Goal: Task Accomplishment & Management: Complete application form

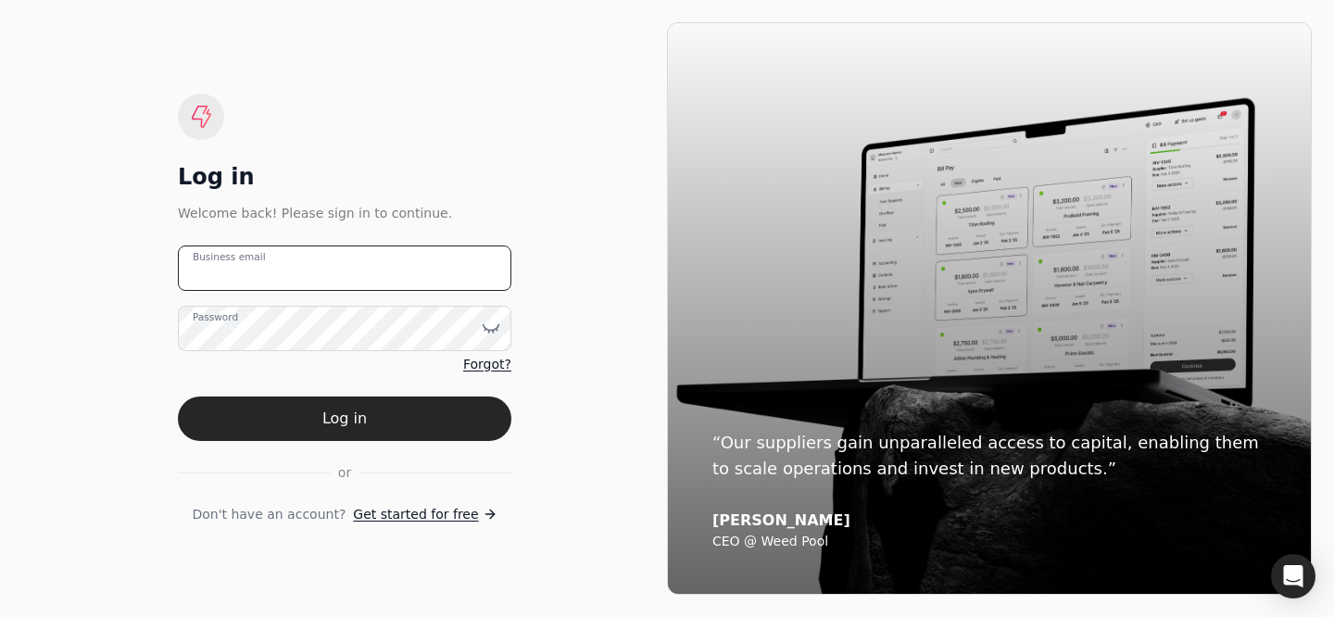
type email "[PERSON_NAME][EMAIL_ADDRESS][DOMAIN_NAME]"
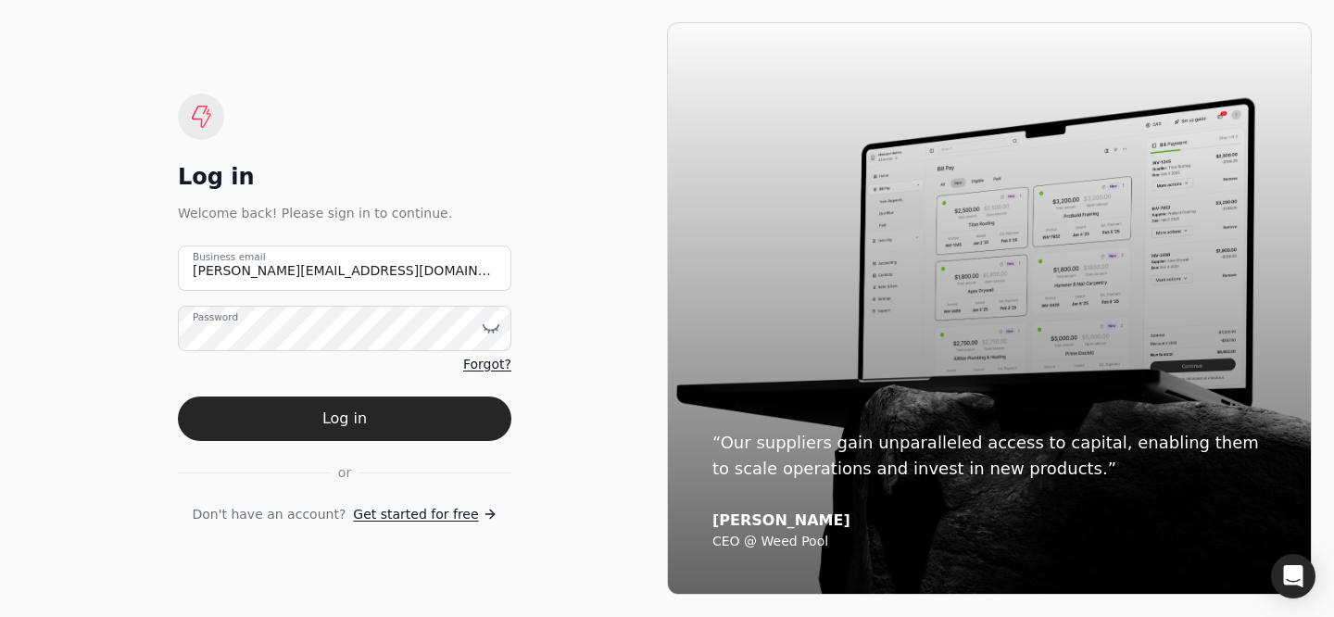
click at [419, 394] on form "[PERSON_NAME][EMAIL_ADDRESS][DOMAIN_NAME] Business email Password Forgot? Log i…" at bounding box center [344, 384] width 333 height 279
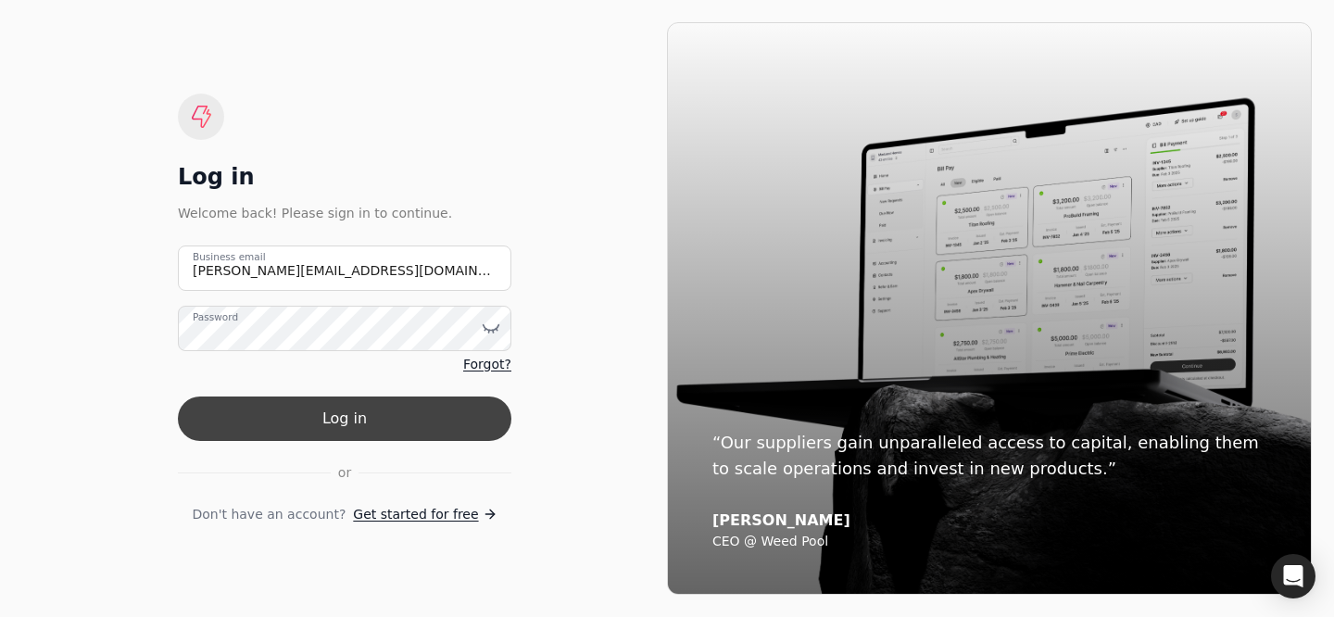
click at [406, 404] on button "Log in" at bounding box center [344, 418] width 333 height 44
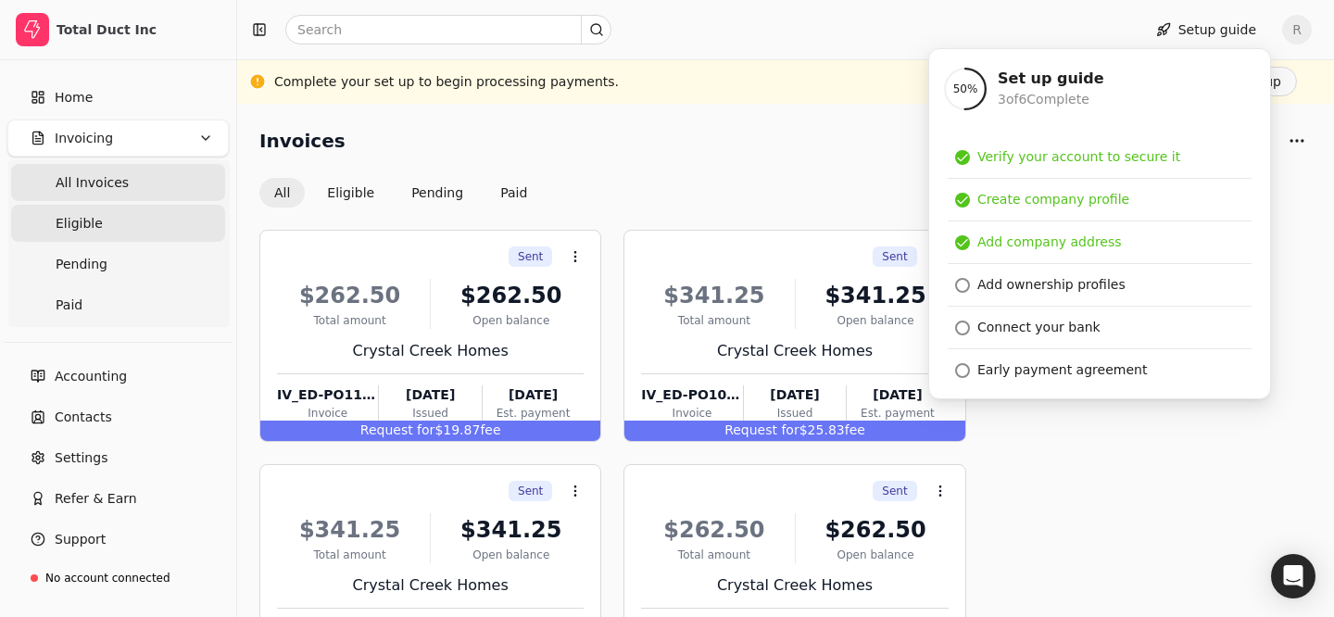
click at [133, 233] on link "Eligible" at bounding box center [118, 223] width 214 height 37
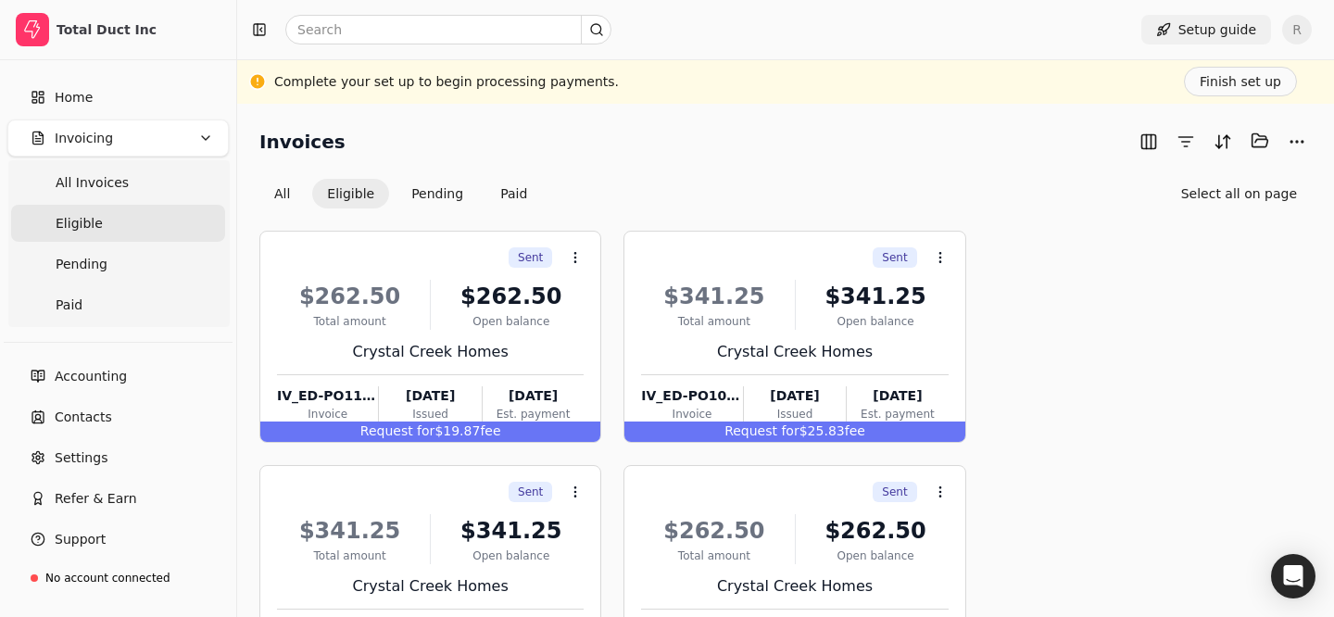
click at [1197, 33] on button "Setup guide" at bounding box center [1206, 30] width 130 height 30
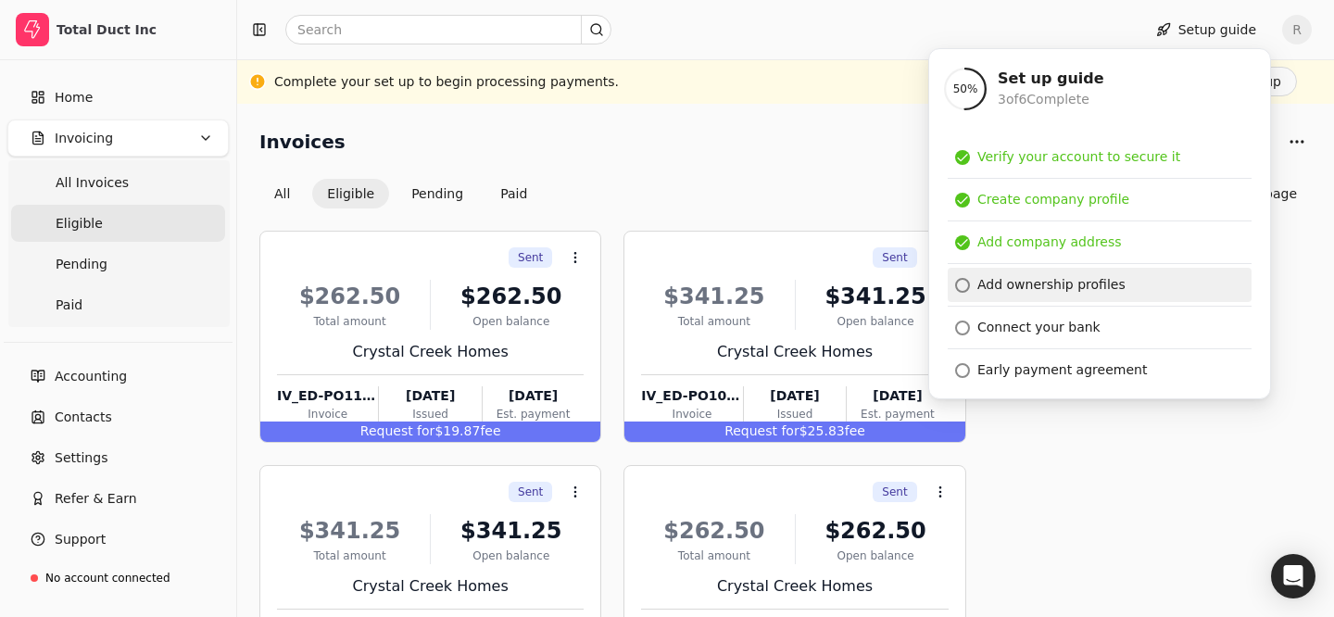
click at [1054, 292] on div "Add ownership profiles" at bounding box center [1051, 284] width 148 height 19
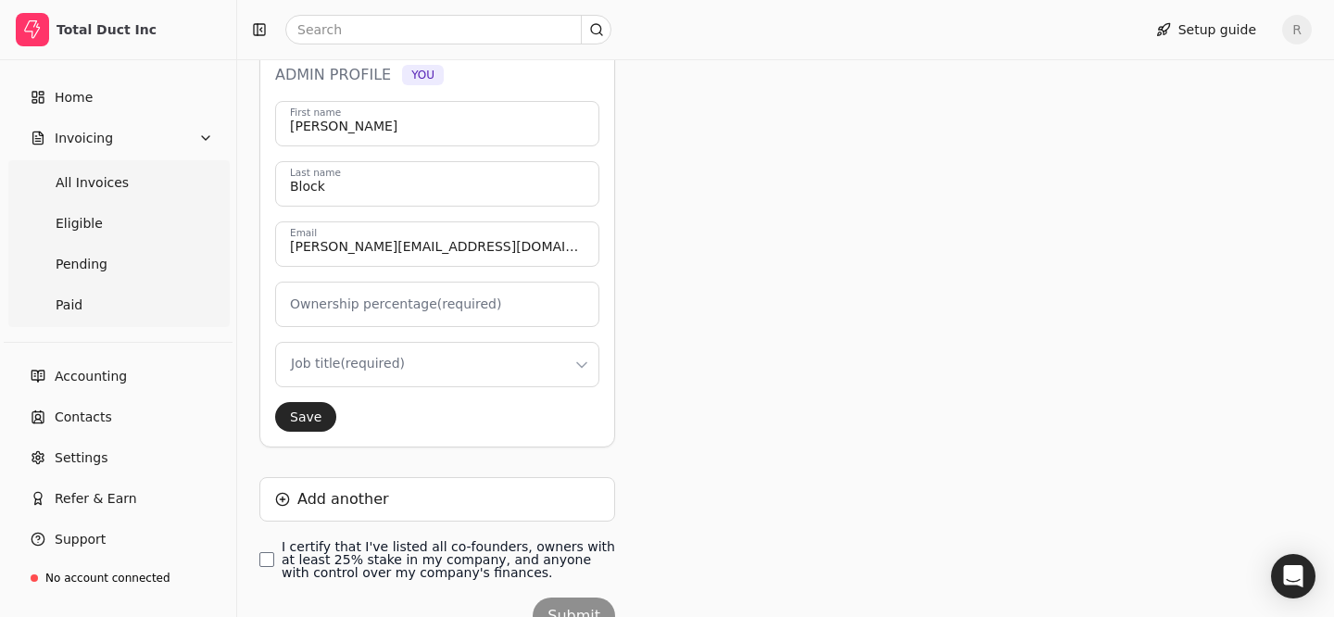
scroll to position [308, 0]
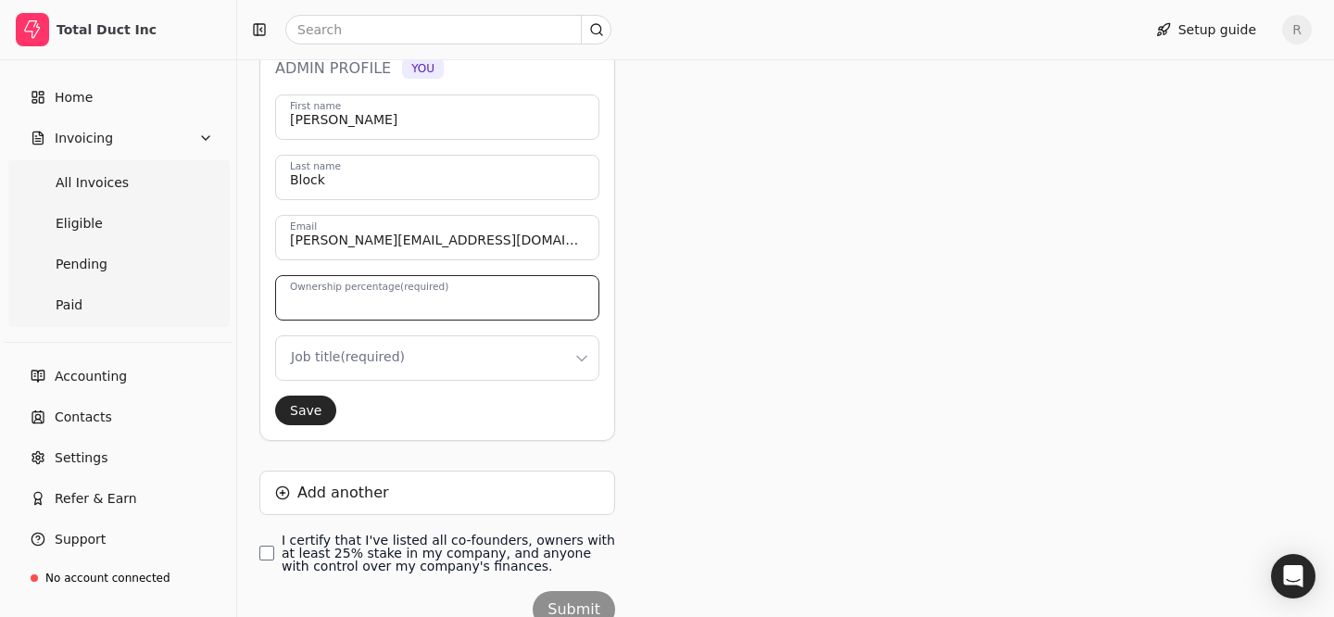
click at [437, 285] on div "Ownership percentage (required)" at bounding box center [437, 297] width 324 height 45
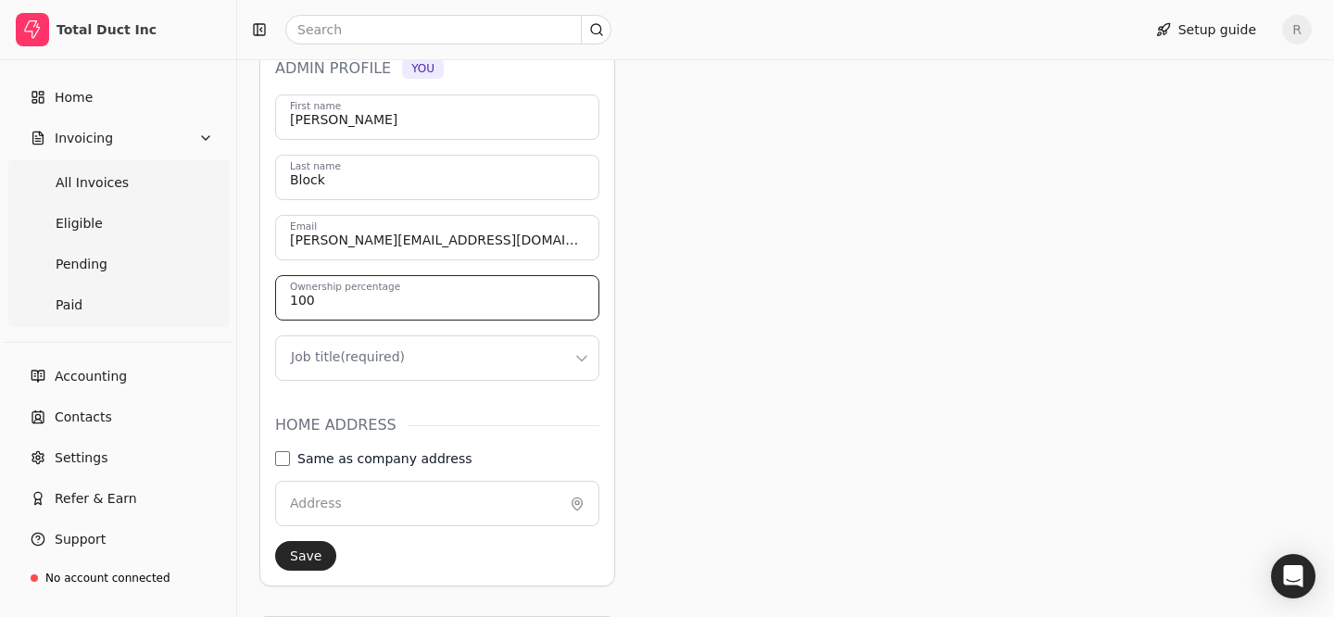
type input "100"
click at [457, 345] on html "Total Duct Inc Home Invoicing All Invoices Eligible Pending Paid Accounting Con…" at bounding box center [667, 266] width 1334 height 1149
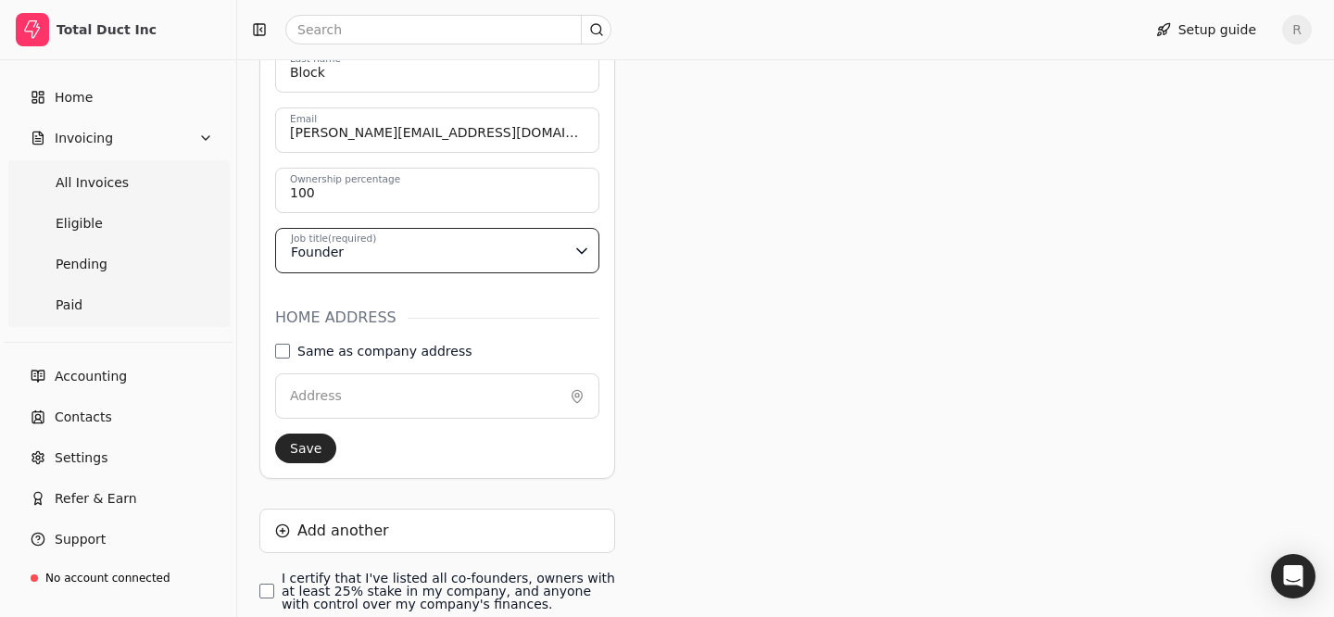
scroll to position [477, 0]
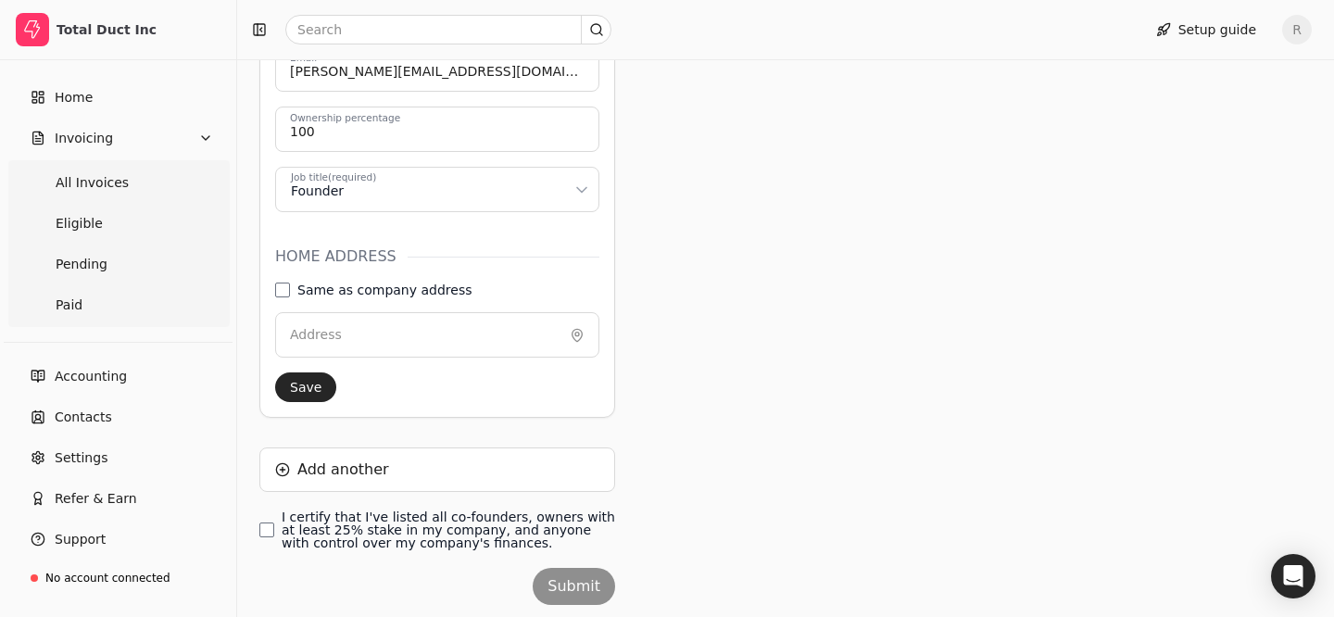
click at [346, 288] on label "Same as company address" at bounding box center [384, 289] width 174 height 13
click at [290, 288] on address "Same as company address" at bounding box center [282, 290] width 15 height 15
type input "[STREET_ADDRESS]"
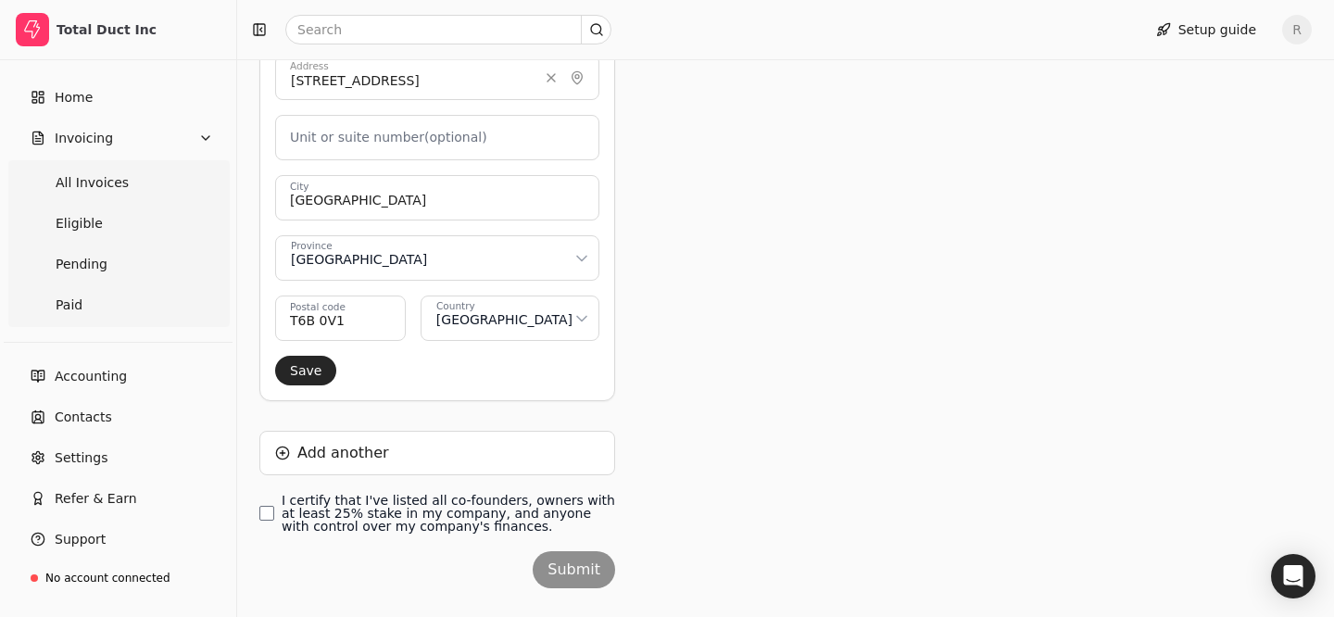
scroll to position [773, 0]
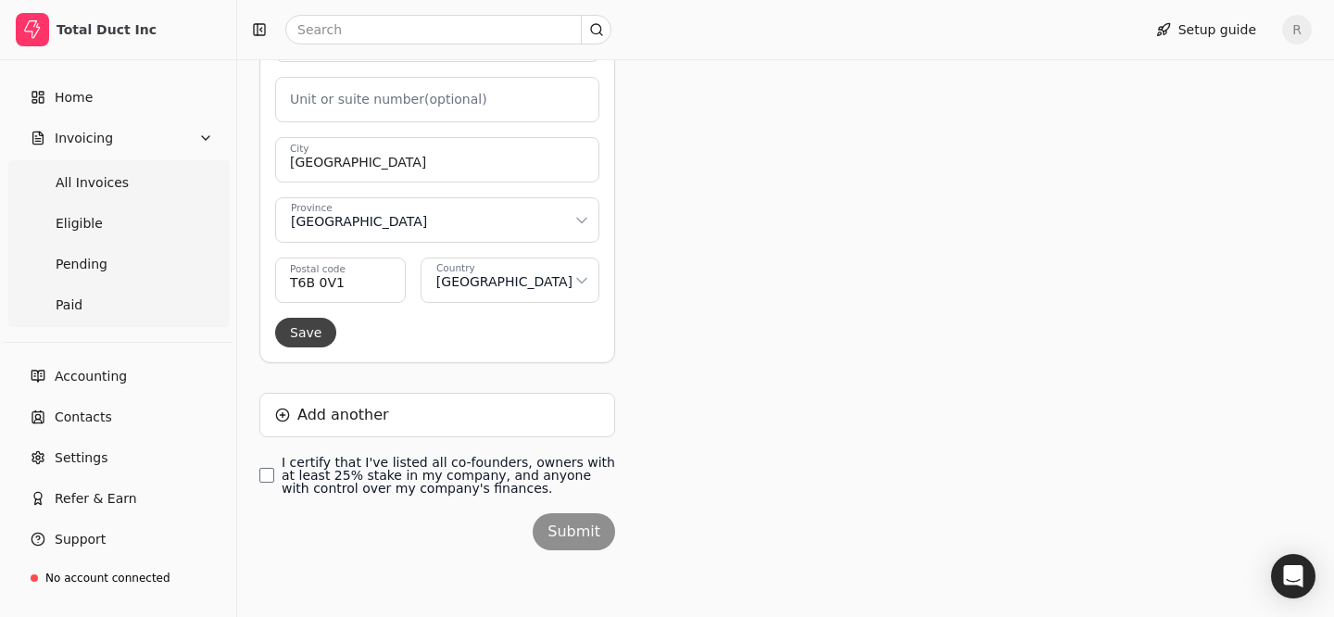
click at [289, 343] on button "Save" at bounding box center [305, 333] width 61 height 30
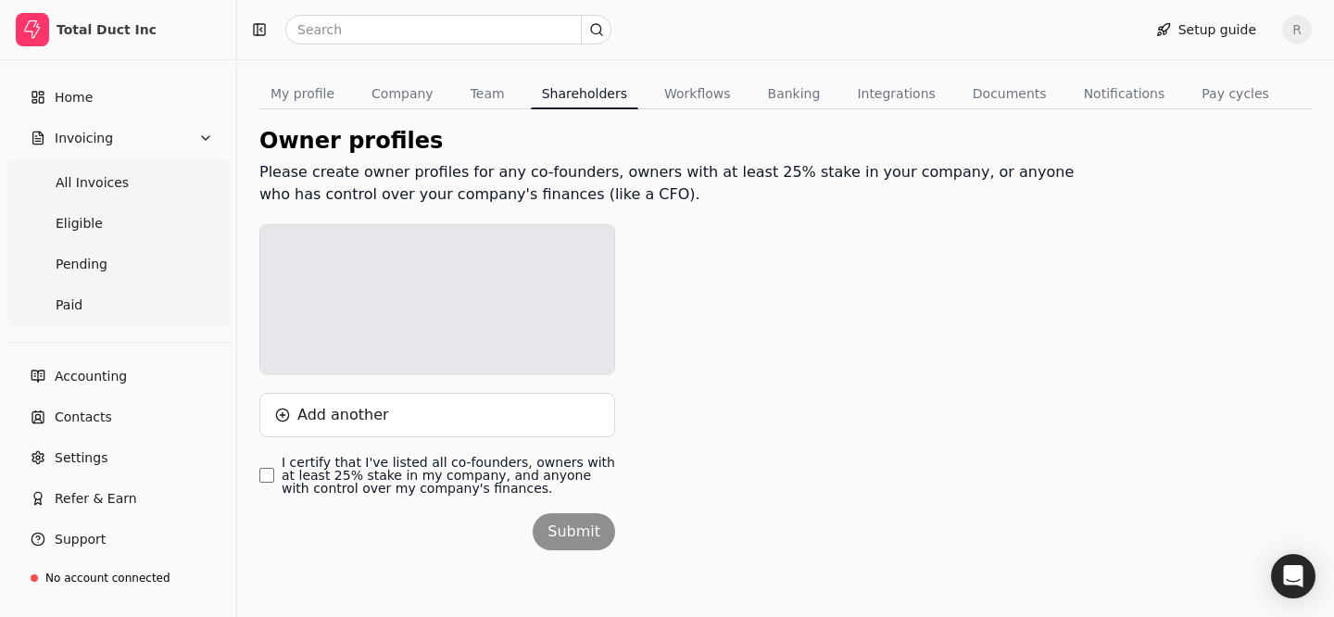
scroll to position [141, 0]
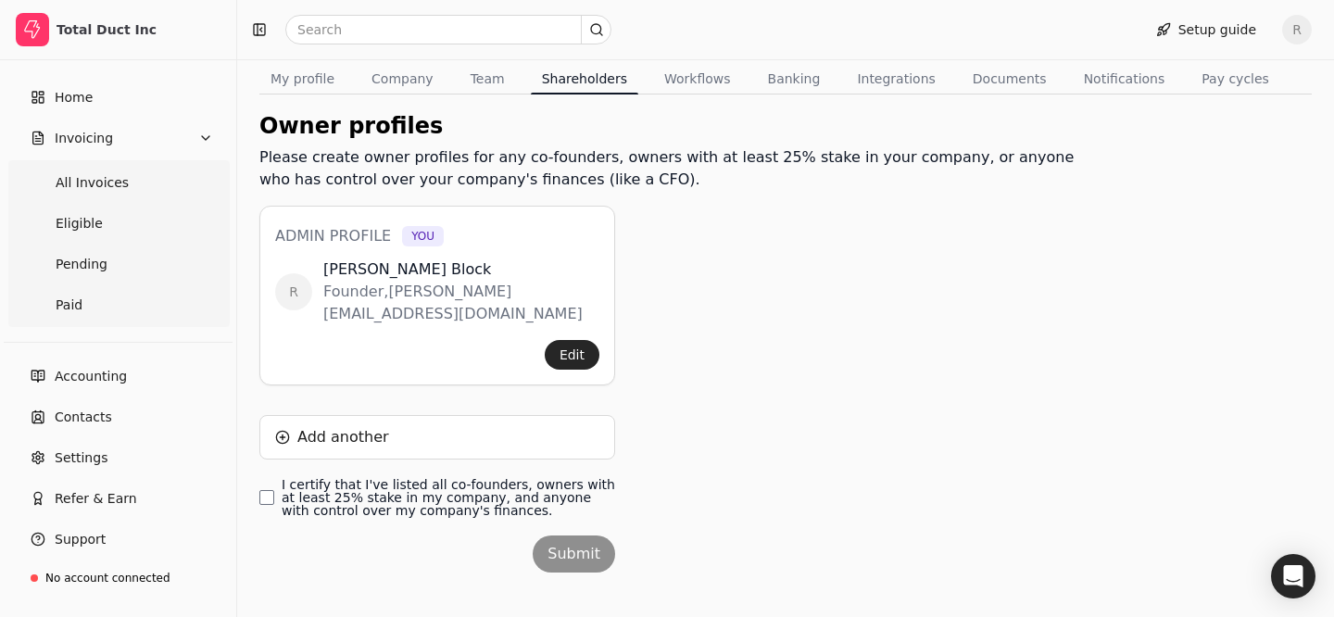
click at [468, 478] on label "I certify that I've listed all co-founders, owners with at least 25% stake in m…" at bounding box center [448, 497] width 333 height 39
click at [274, 490] on finances\ "I certify that I've listed all co-founders, owners with at least 25% stake in m…" at bounding box center [266, 497] width 15 height 15
click at [601, 539] on button "Submit" at bounding box center [574, 553] width 82 height 37
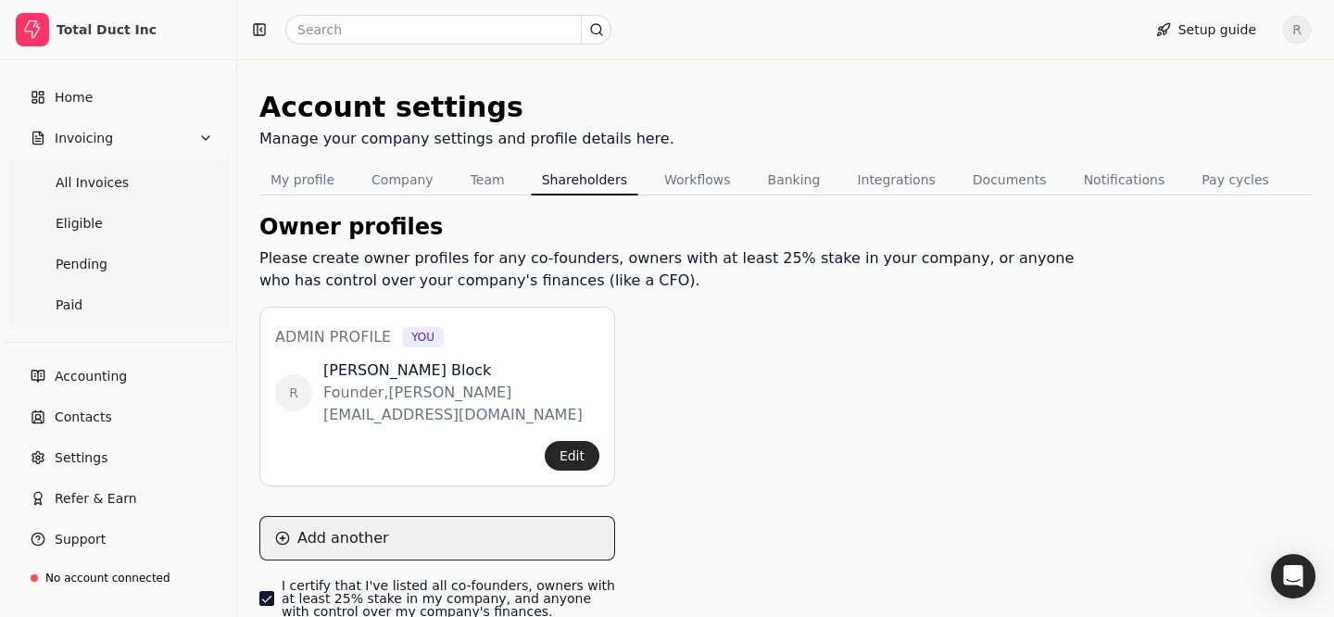
scroll to position [0, 0]
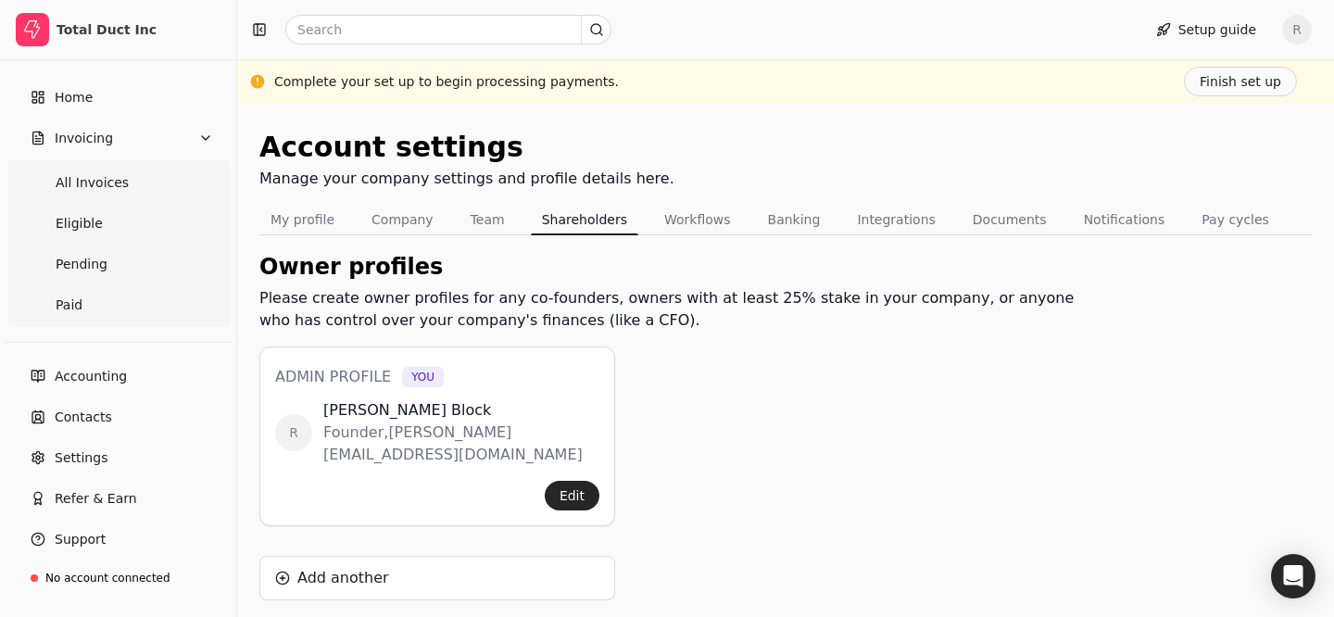
click at [1216, 13] on div "Setup guide R" at bounding box center [785, 29] width 1097 height 59
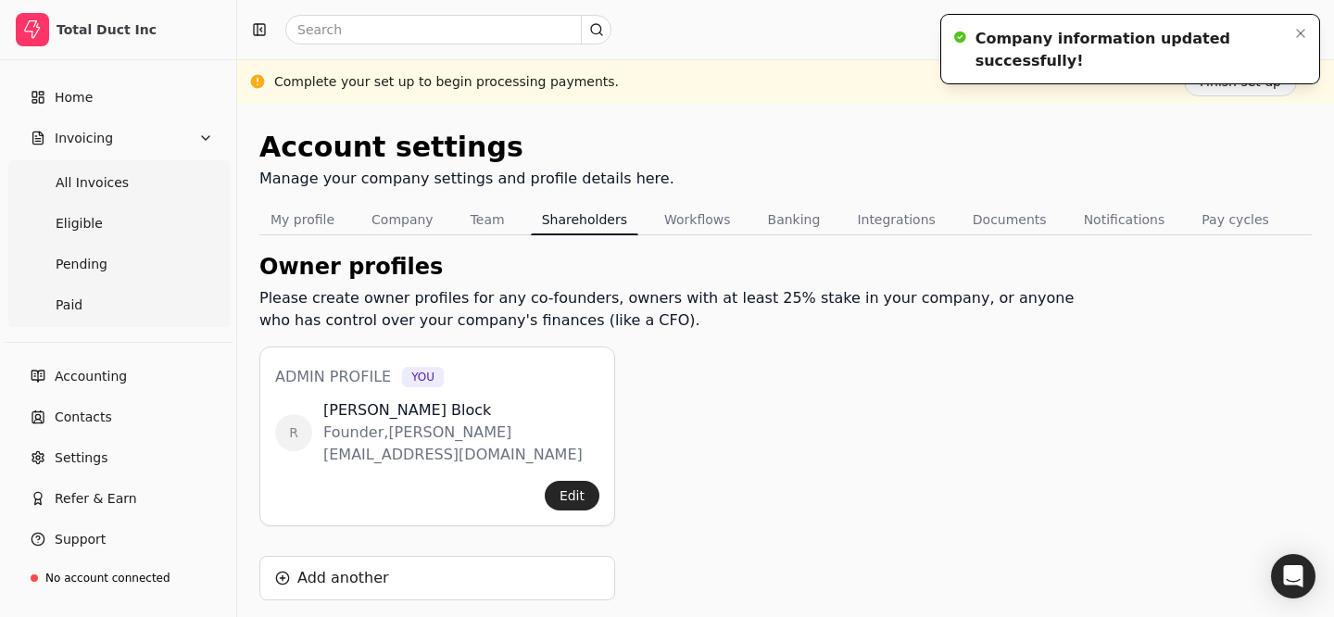
click at [1216, 23] on li "Company information updated successfully!" at bounding box center [1130, 49] width 378 height 69
click at [1298, 33] on icon "Notifications (F8)" at bounding box center [1300, 33] width 15 height 15
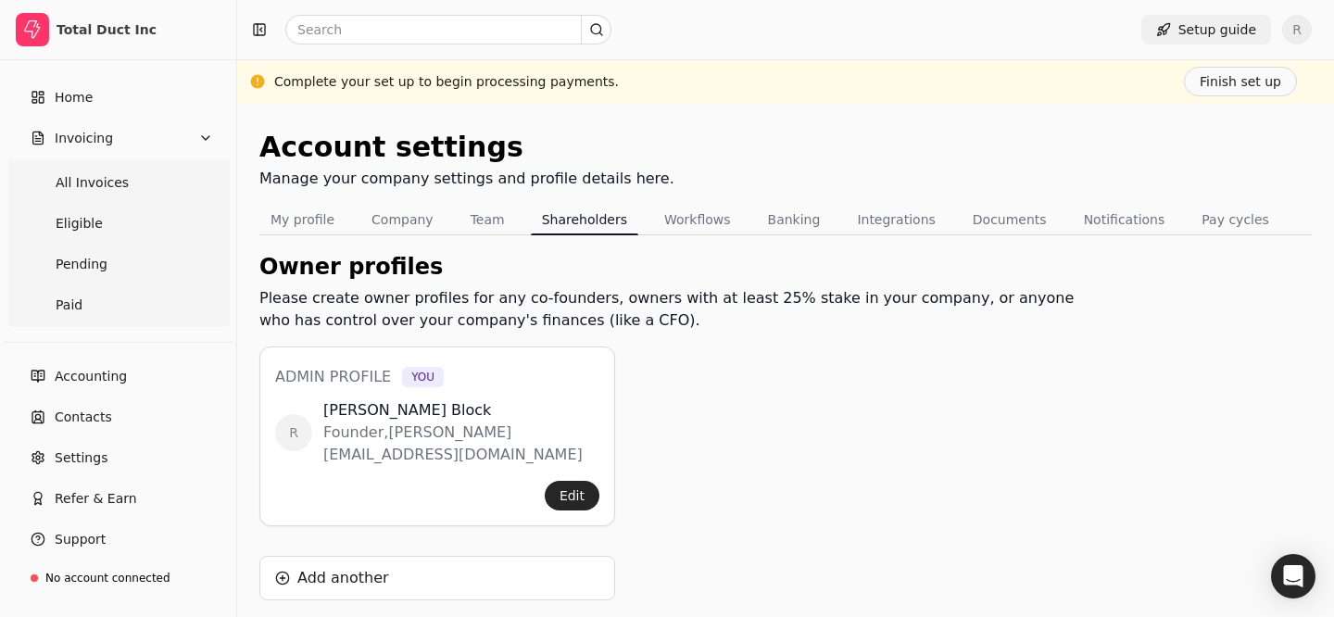
click at [1195, 38] on button "Setup guide" at bounding box center [1206, 30] width 130 height 30
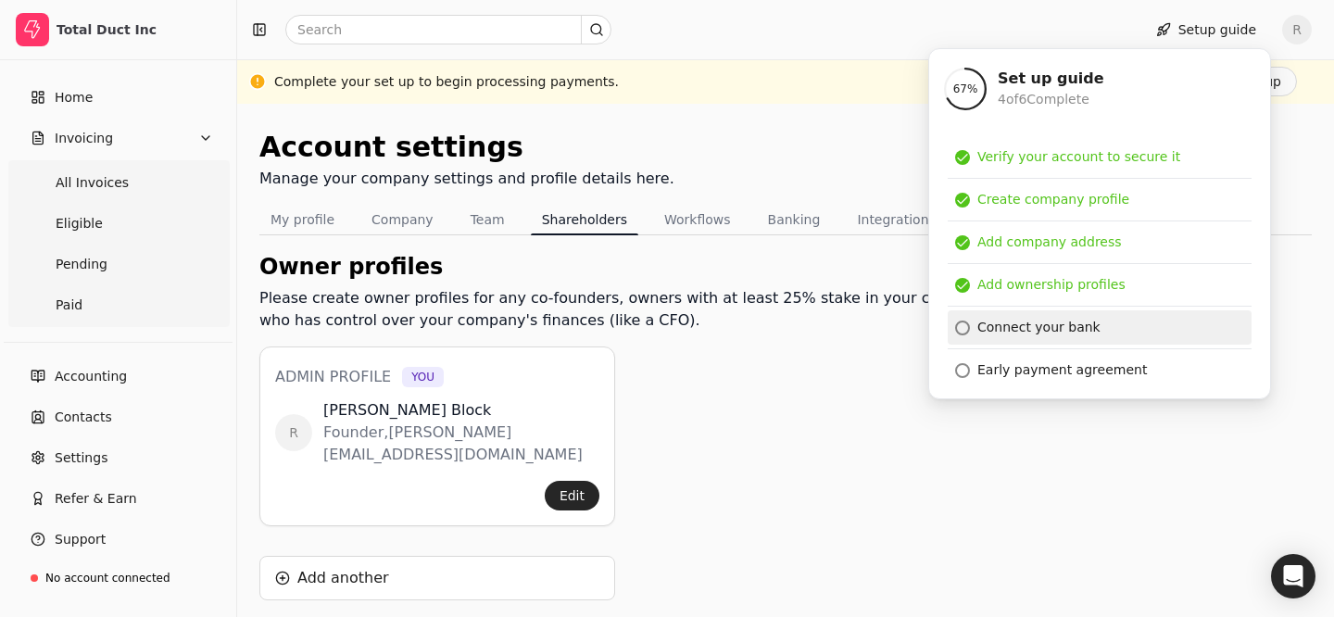
click at [1017, 338] on link "Connect your bank" at bounding box center [1100, 327] width 304 height 34
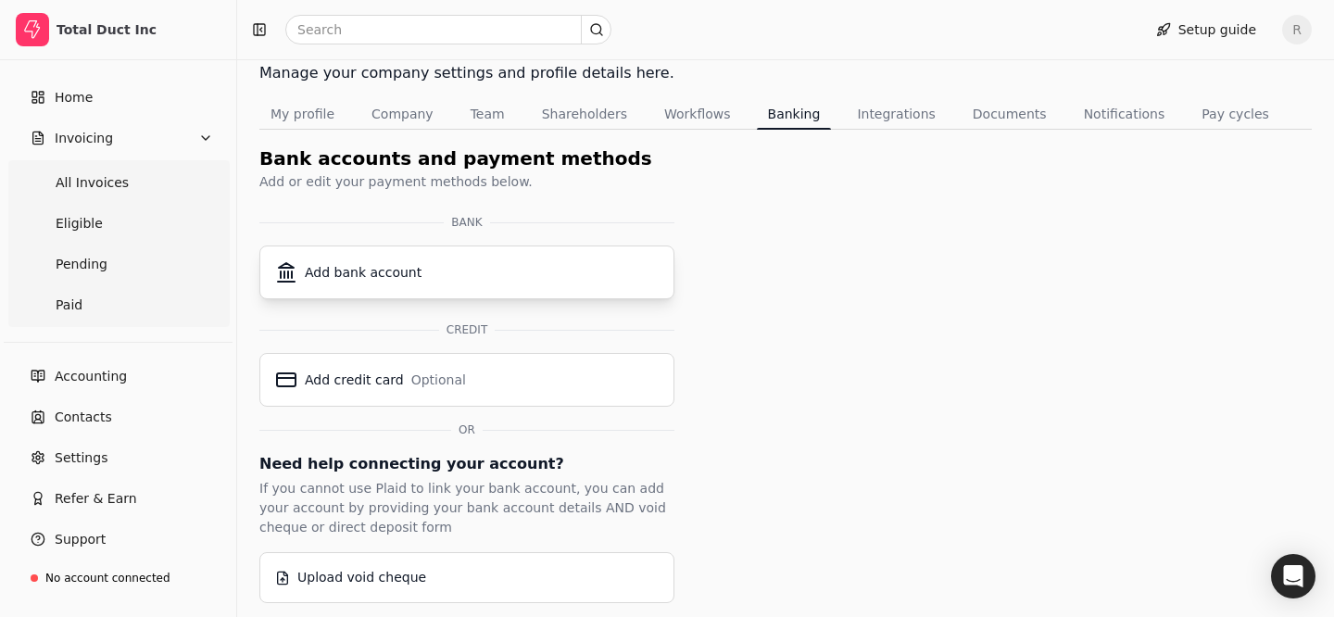
scroll to position [114, 0]
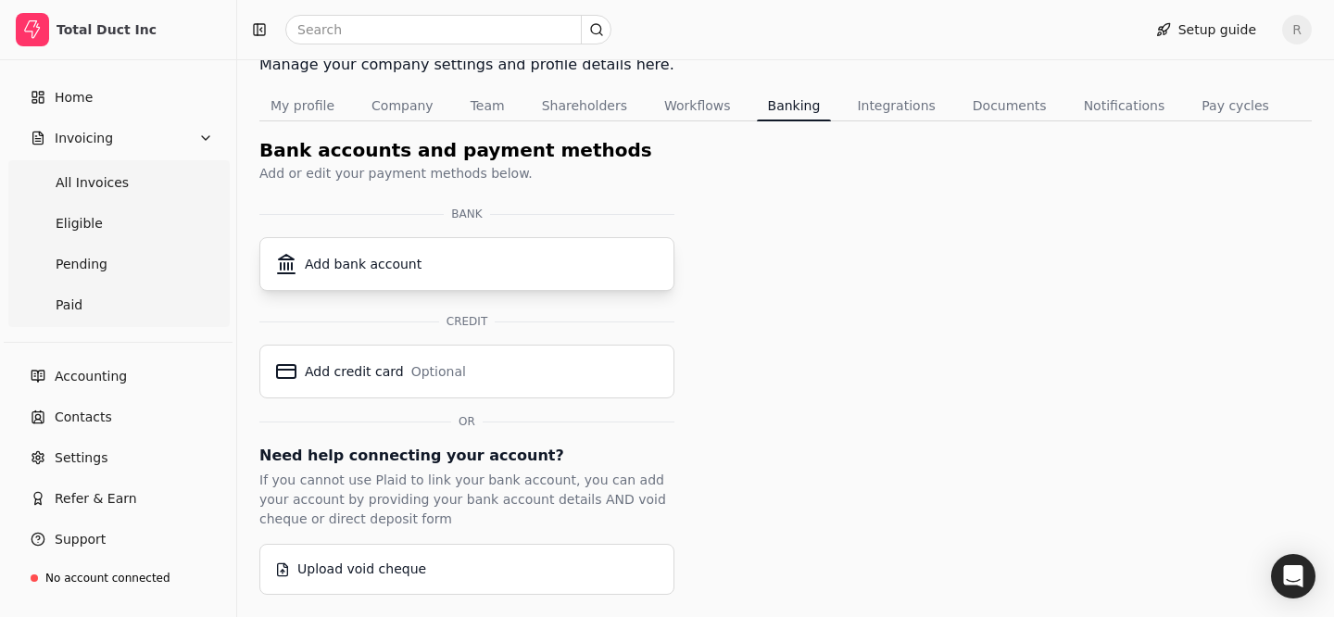
click at [487, 242] on button "Add bank account" at bounding box center [466, 264] width 415 height 54
click at [440, 264] on div "Add bank account" at bounding box center [467, 264] width 384 height 22
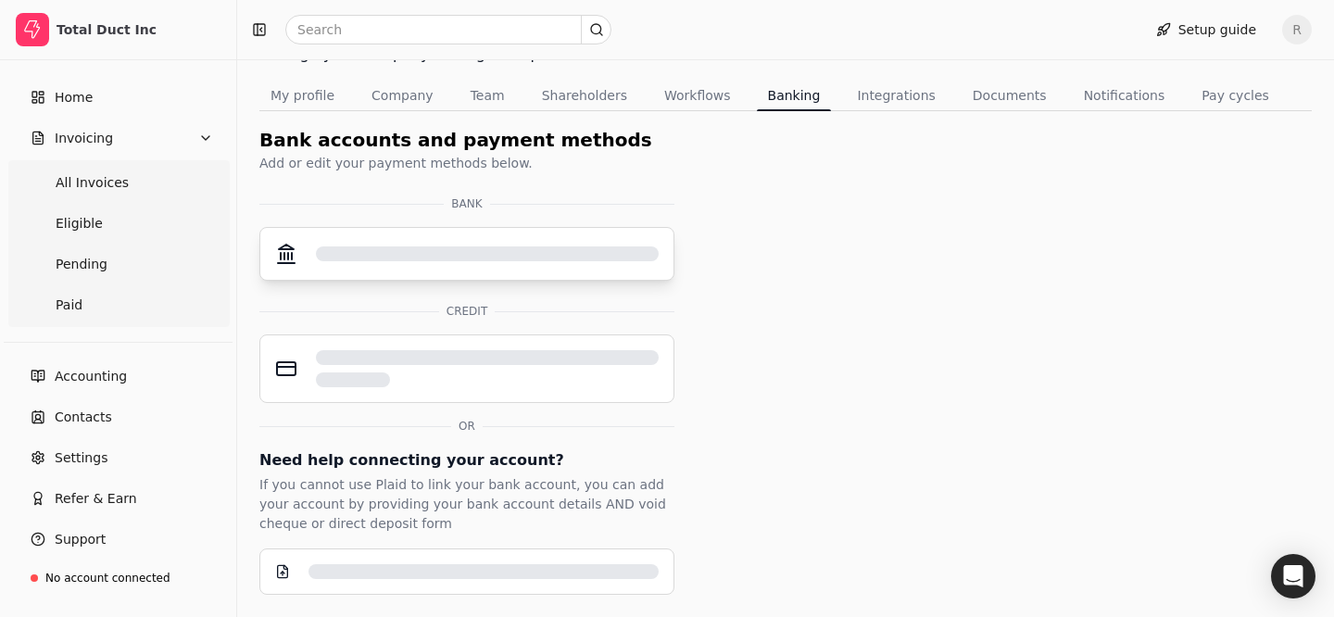
scroll to position [0, 0]
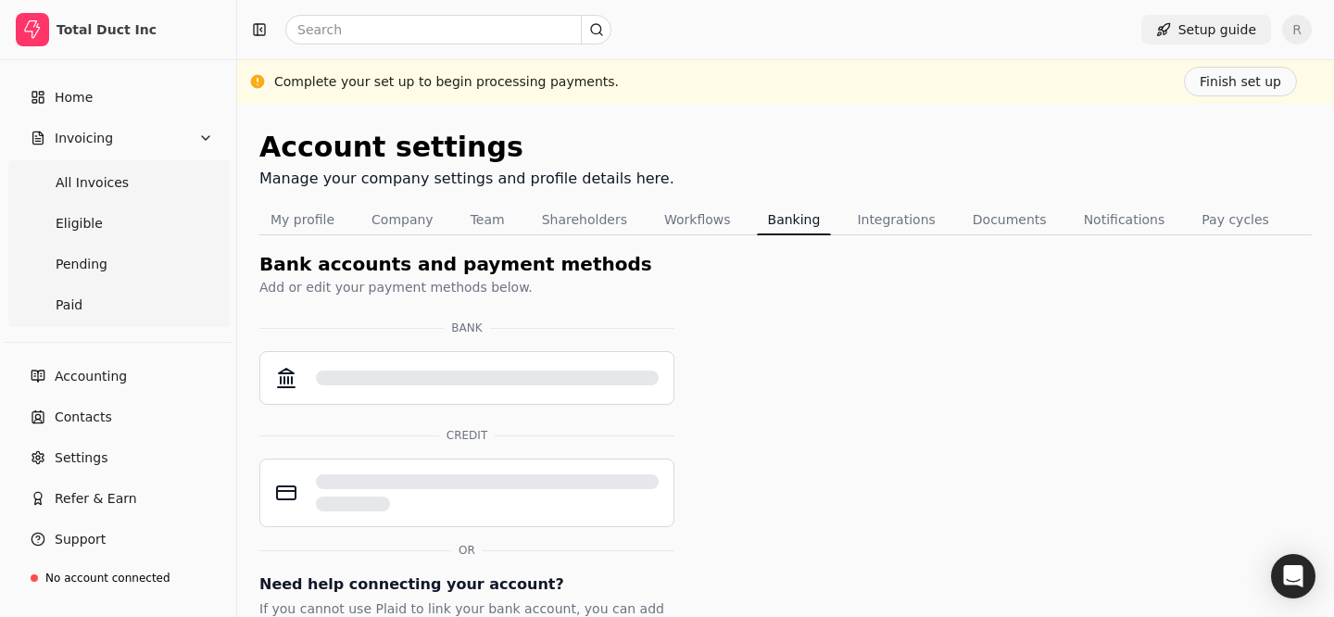
click at [1217, 25] on button "Setup guide" at bounding box center [1206, 30] width 130 height 30
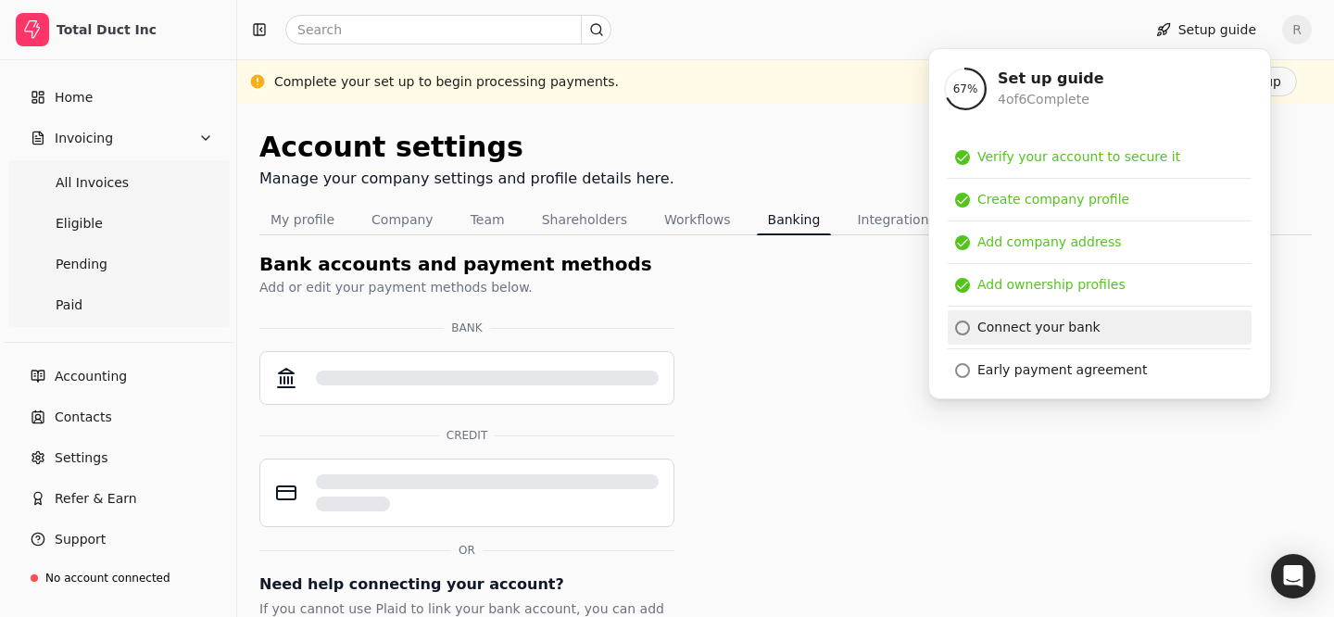
click at [1015, 337] on link "Connect your bank" at bounding box center [1100, 327] width 304 height 34
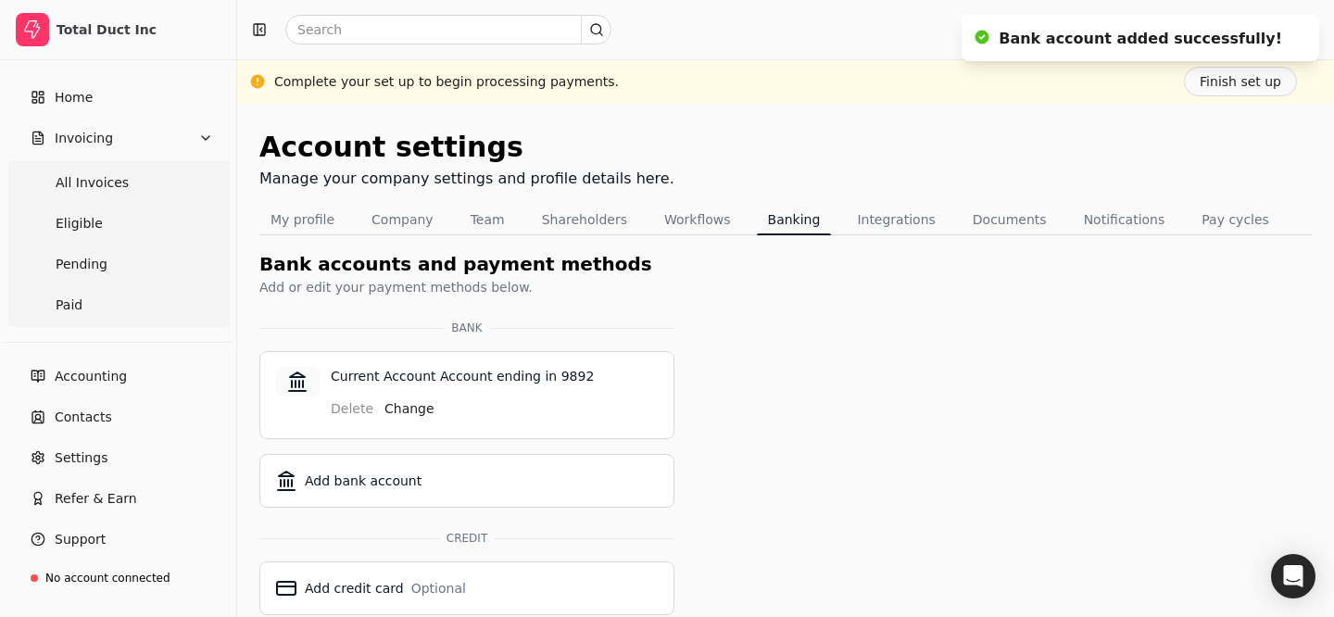
click at [1094, 104] on div "Account settings Manage your company settings and profile details here. My prof…" at bounding box center [785, 469] width 1097 height 730
click at [1299, 26] on icon "Notifications (F8)" at bounding box center [1300, 33] width 15 height 15
click at [1206, 33] on button "Setup guide" at bounding box center [1206, 30] width 130 height 30
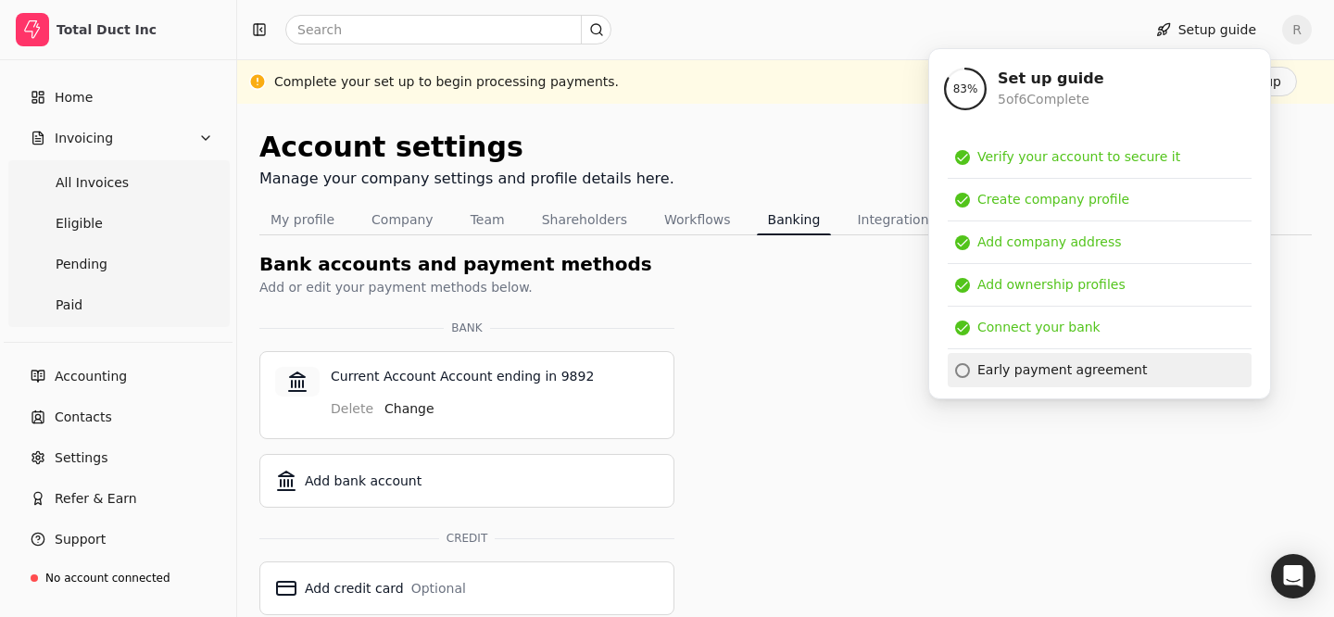
click at [1027, 368] on div "Early payment agreement" at bounding box center [1062, 369] width 170 height 19
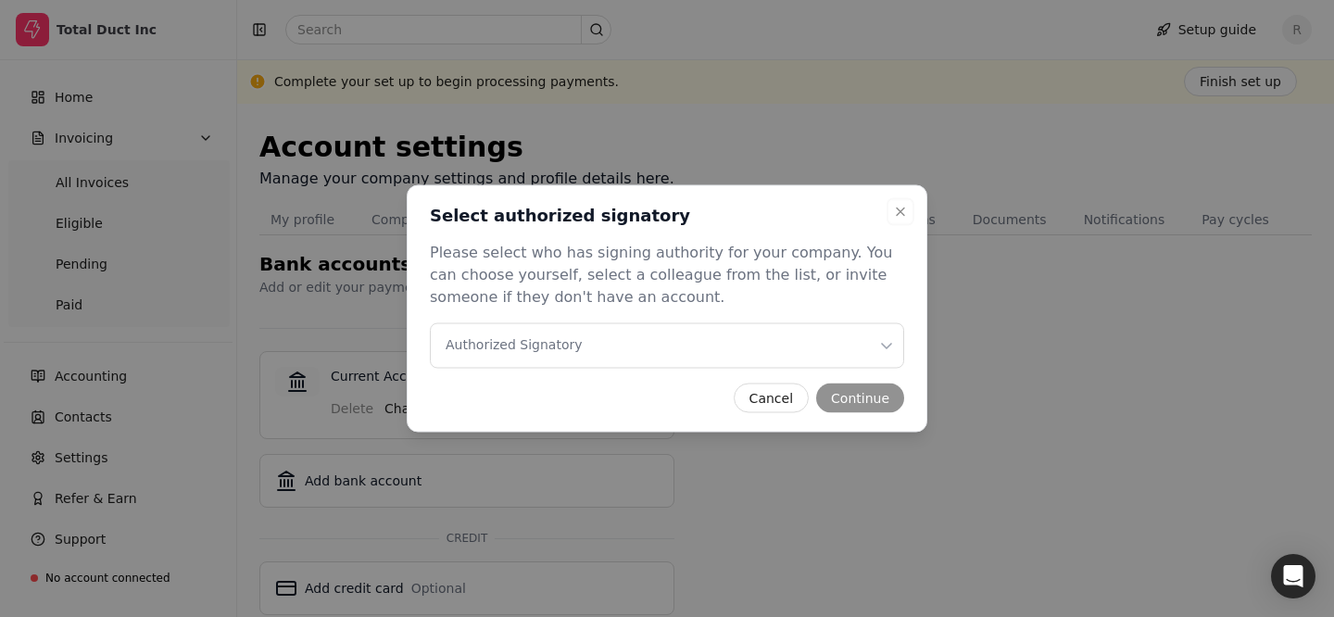
click at [799, 324] on Signatory "Authorized Signatory" at bounding box center [667, 345] width 474 height 45
click at [851, 399] on button "Continue" at bounding box center [860, 399] width 88 height 30
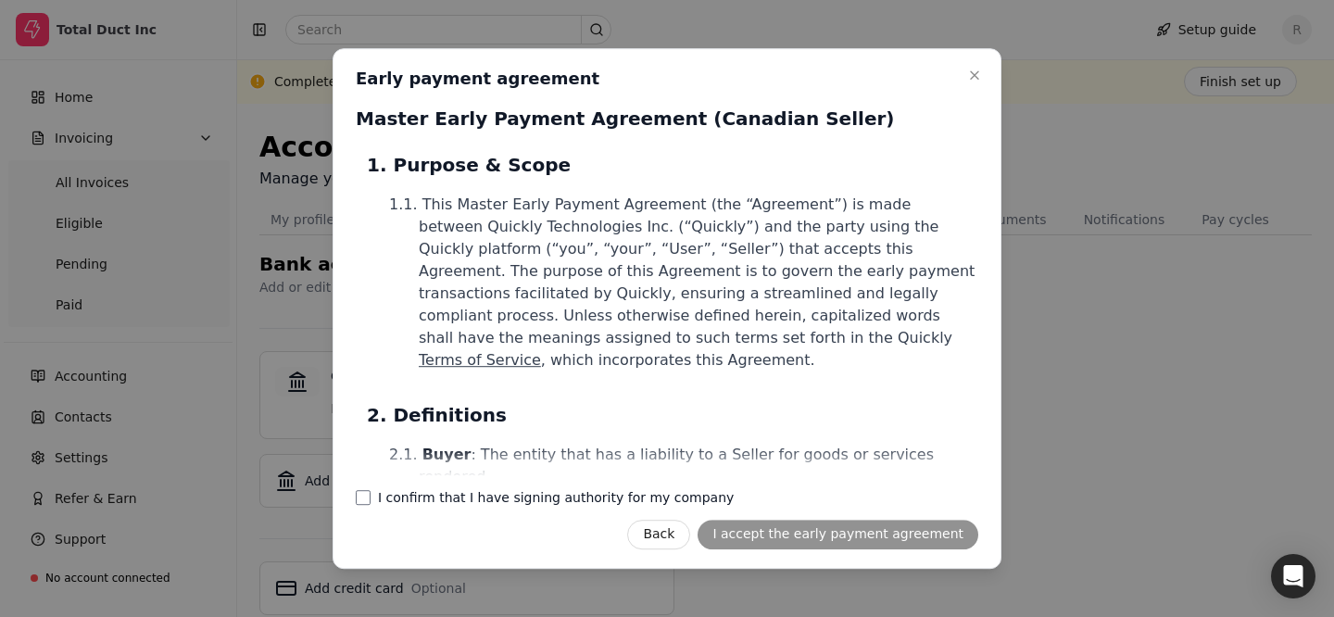
click at [560, 499] on label "I confirm that I have signing authority for my company" at bounding box center [556, 497] width 356 height 13
click at [371, 499] on company "I confirm that I have signing authority for my company" at bounding box center [363, 497] width 15 height 15
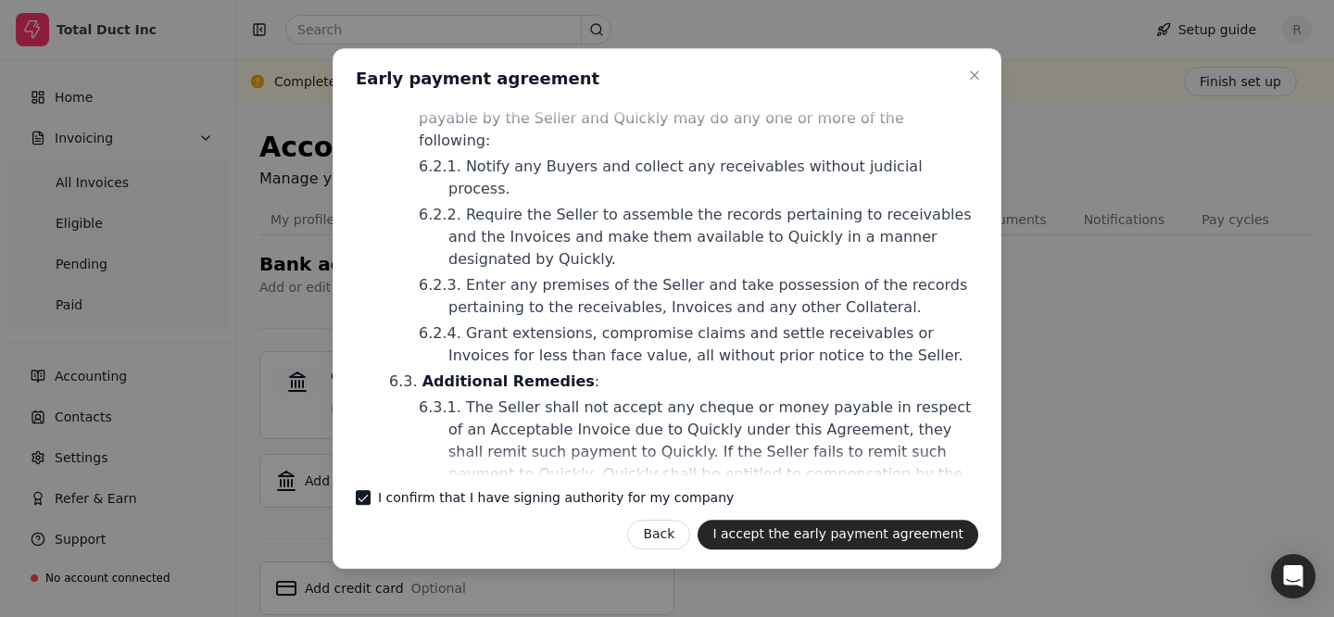
scroll to position [5671, 0]
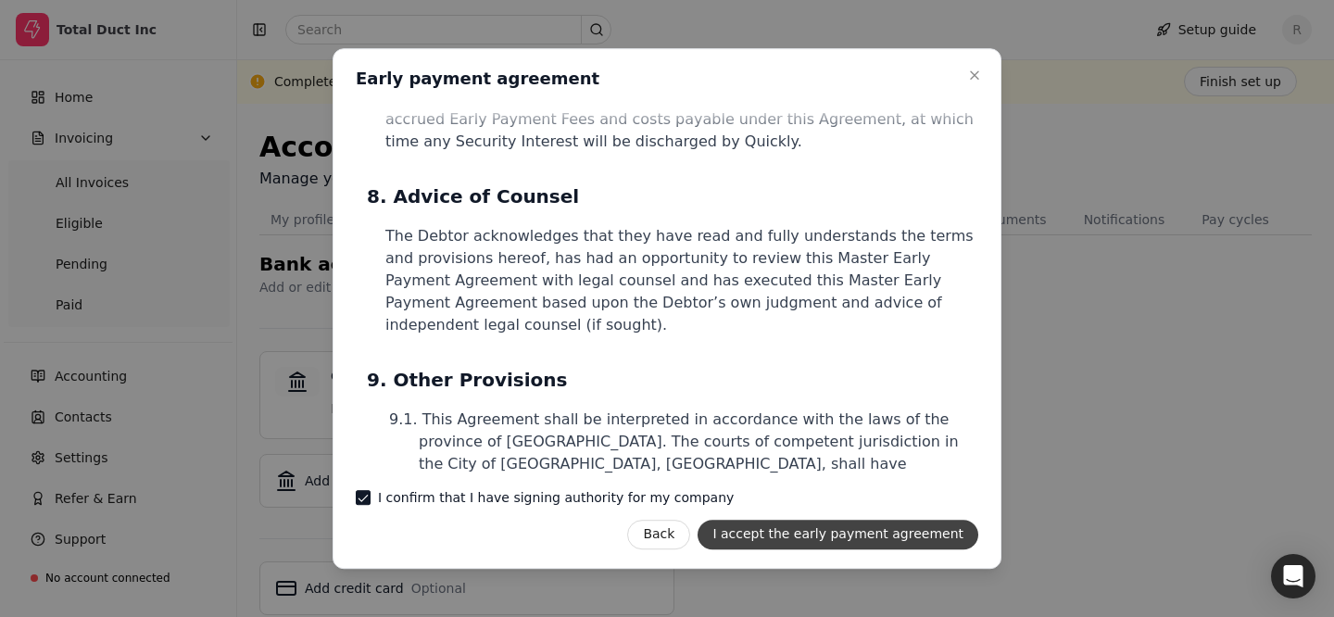
click at [825, 544] on button "I accept the early payment agreement" at bounding box center [838, 535] width 281 height 30
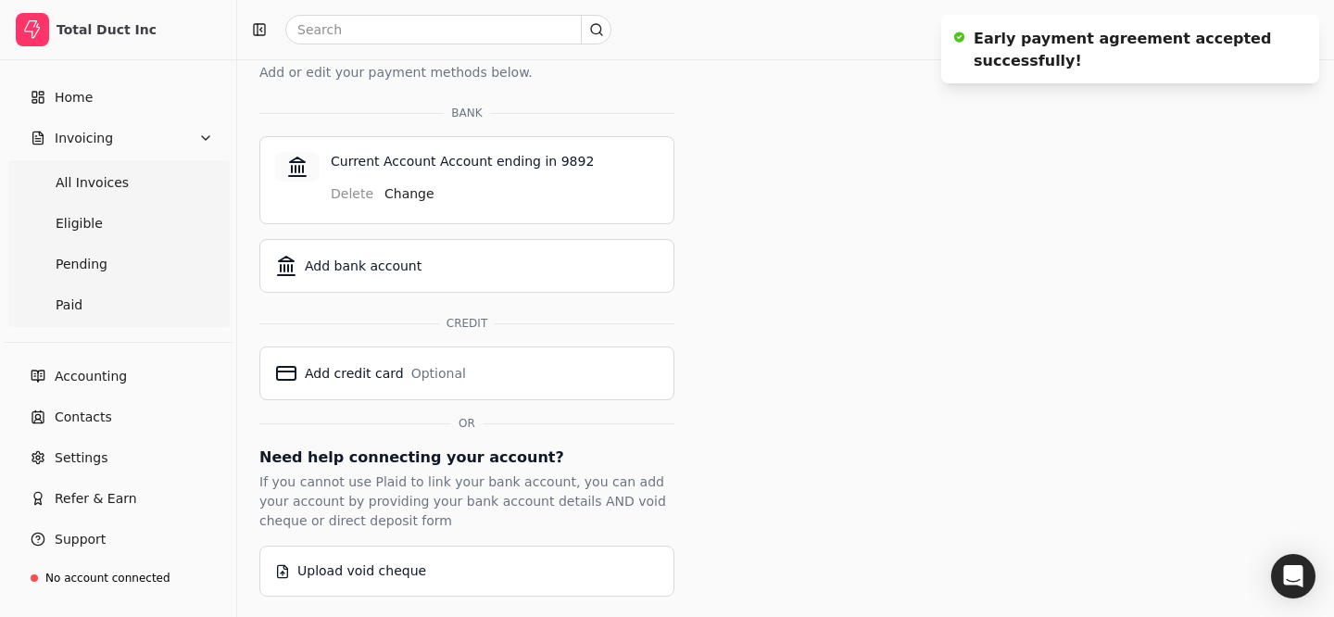
scroll to position [0, 0]
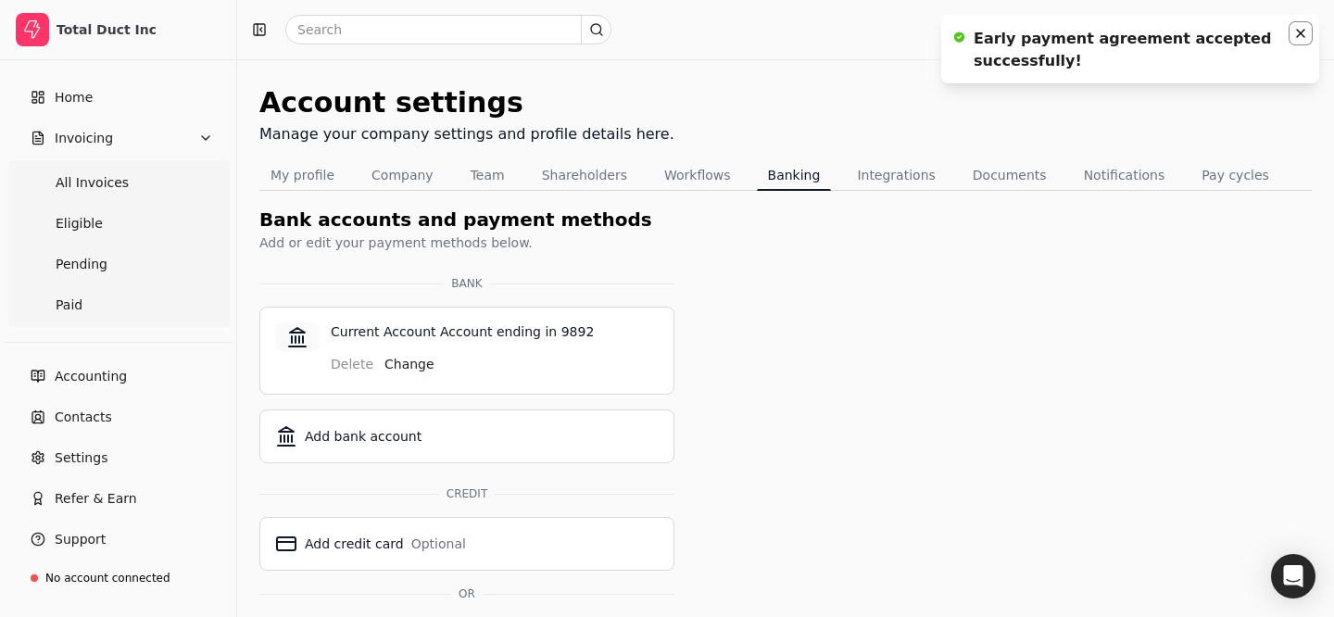
click at [1306, 38] on icon "Notifications (F8)" at bounding box center [1300, 33] width 15 height 15
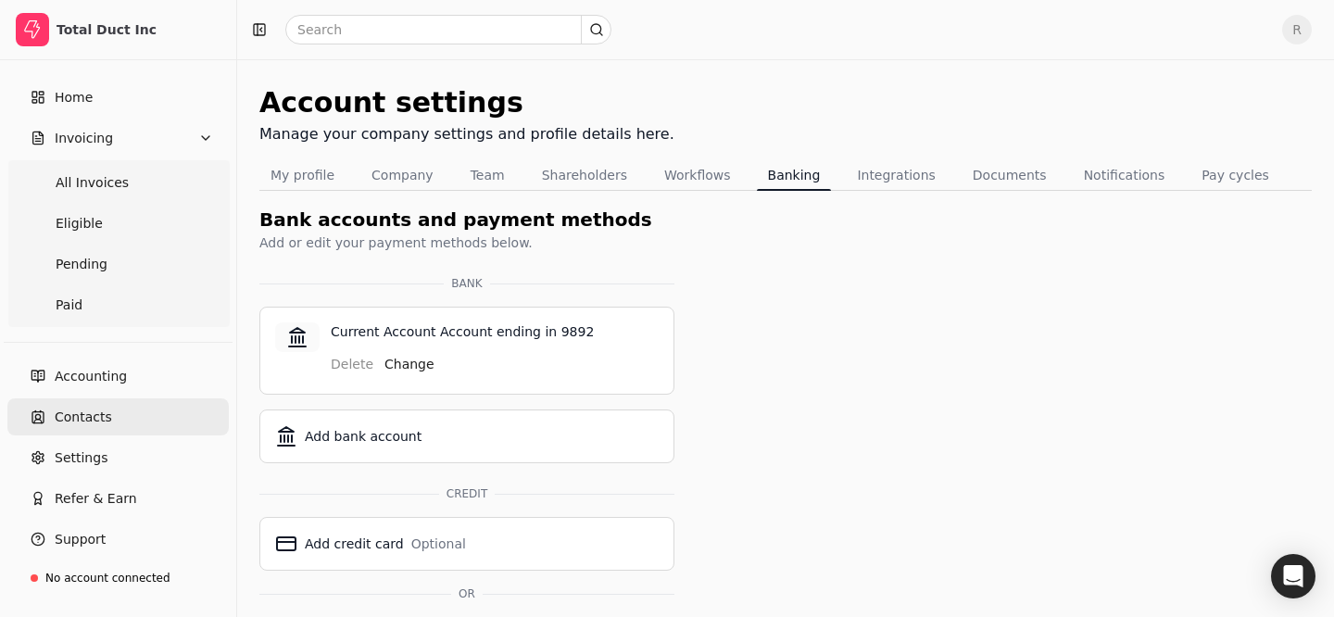
scroll to position [22, 0]
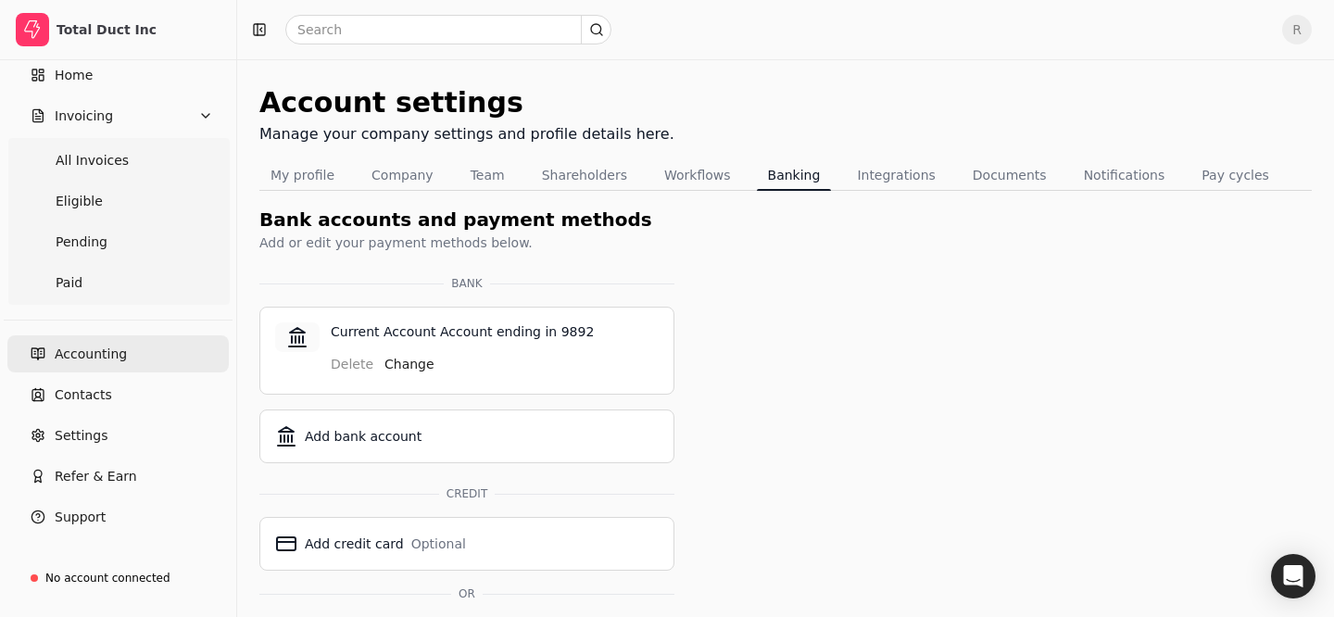
click at [82, 350] on span "Accounting" at bounding box center [91, 354] width 72 height 19
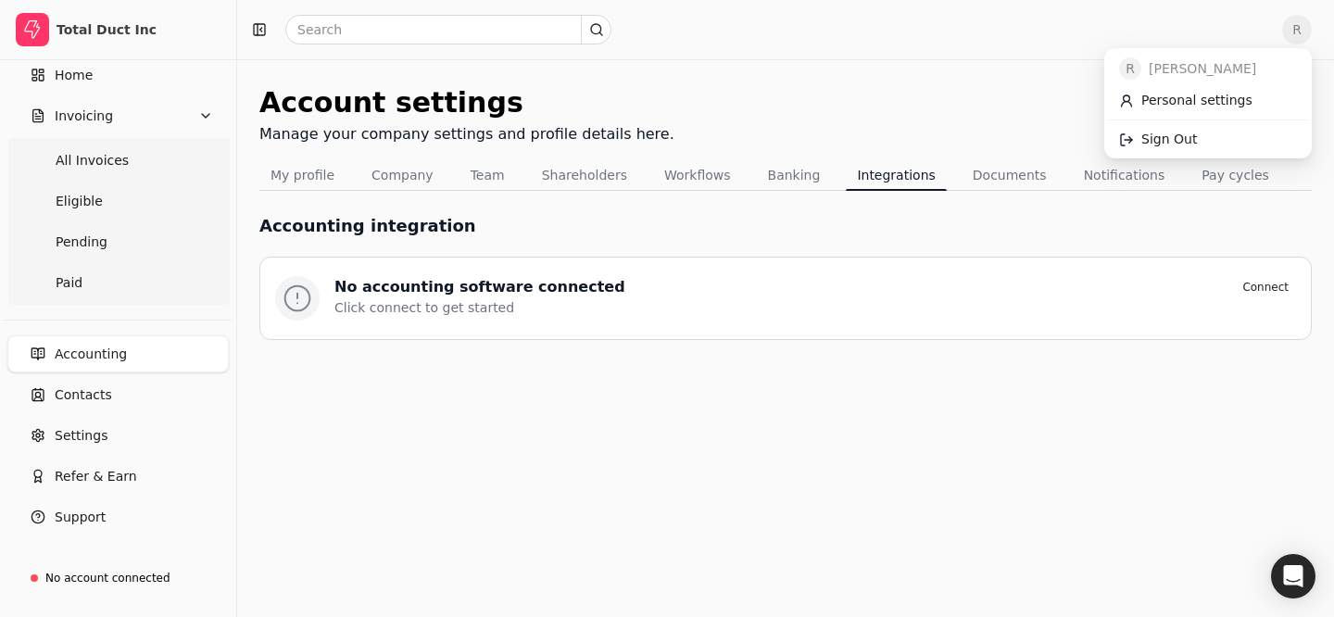
click at [1292, 28] on span "R" at bounding box center [1297, 30] width 30 height 30
click at [1146, 107] on span "Personal settings" at bounding box center [1196, 100] width 111 height 19
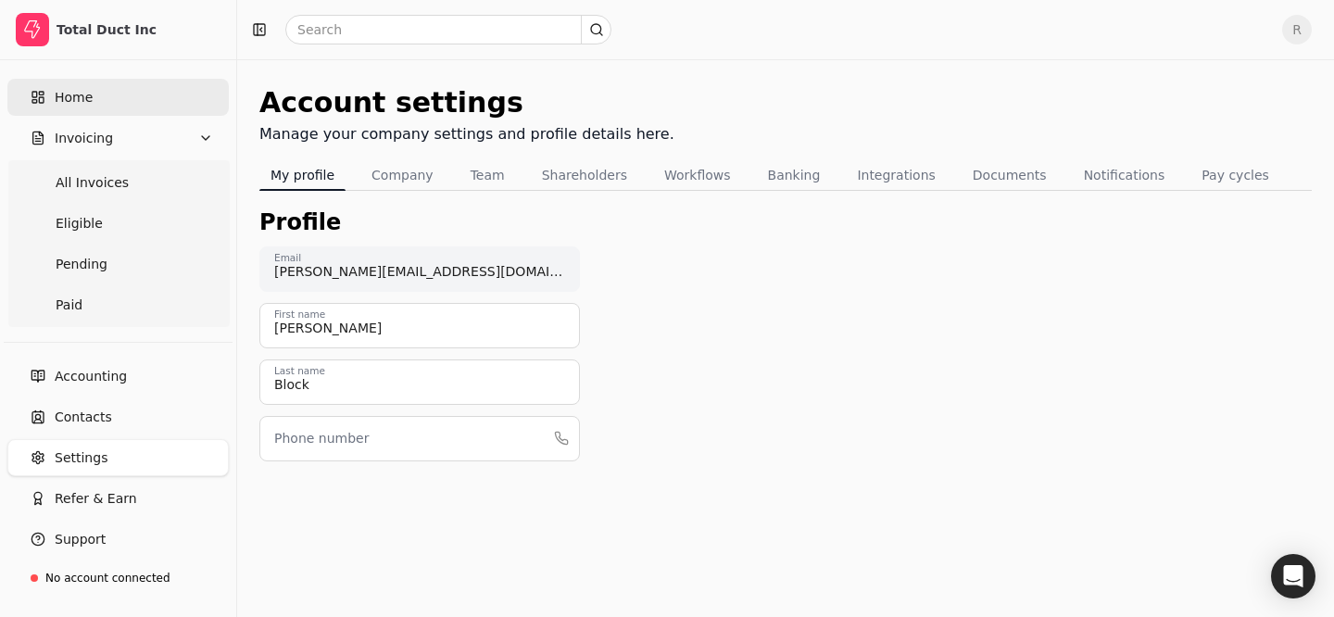
click at [88, 102] on span "Home" at bounding box center [74, 97] width 38 height 19
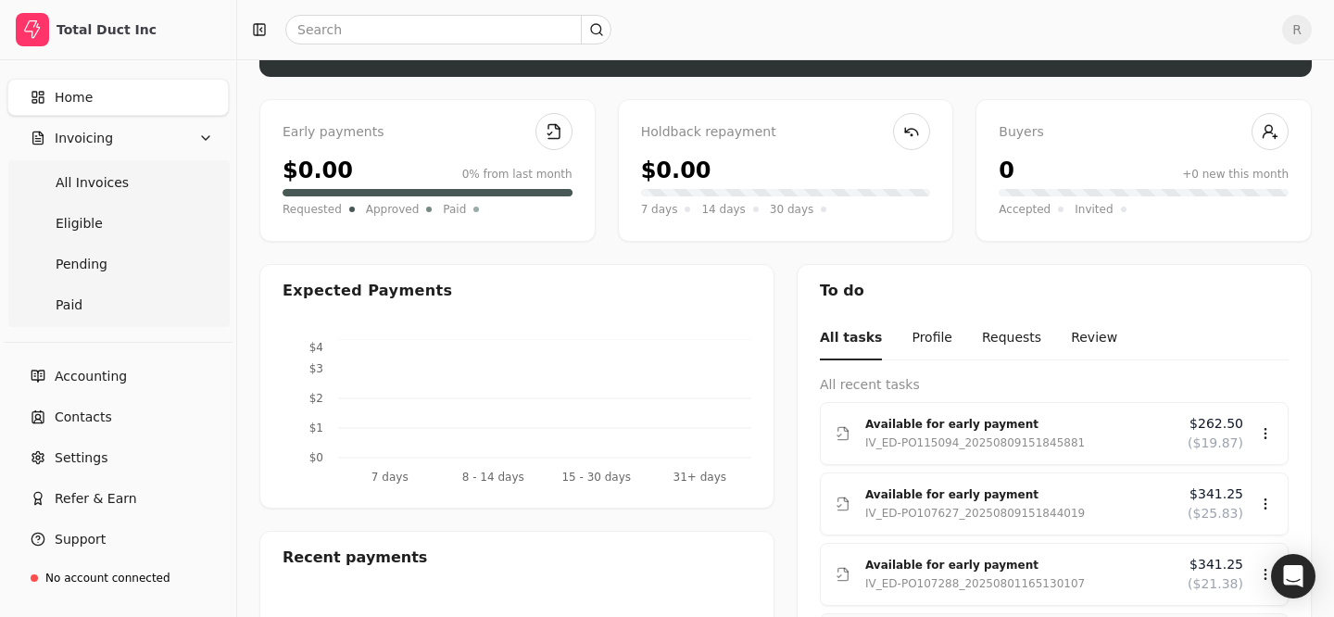
scroll to position [70, 0]
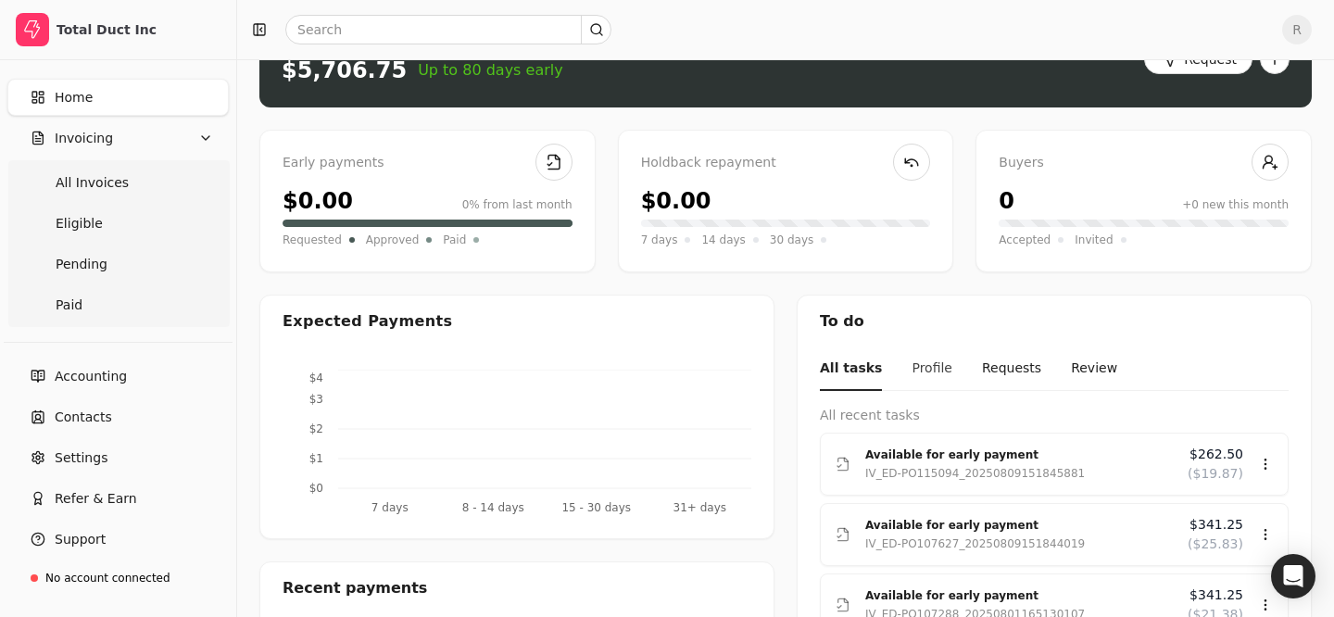
click at [927, 368] on button "Profile" at bounding box center [932, 369] width 41 height 44
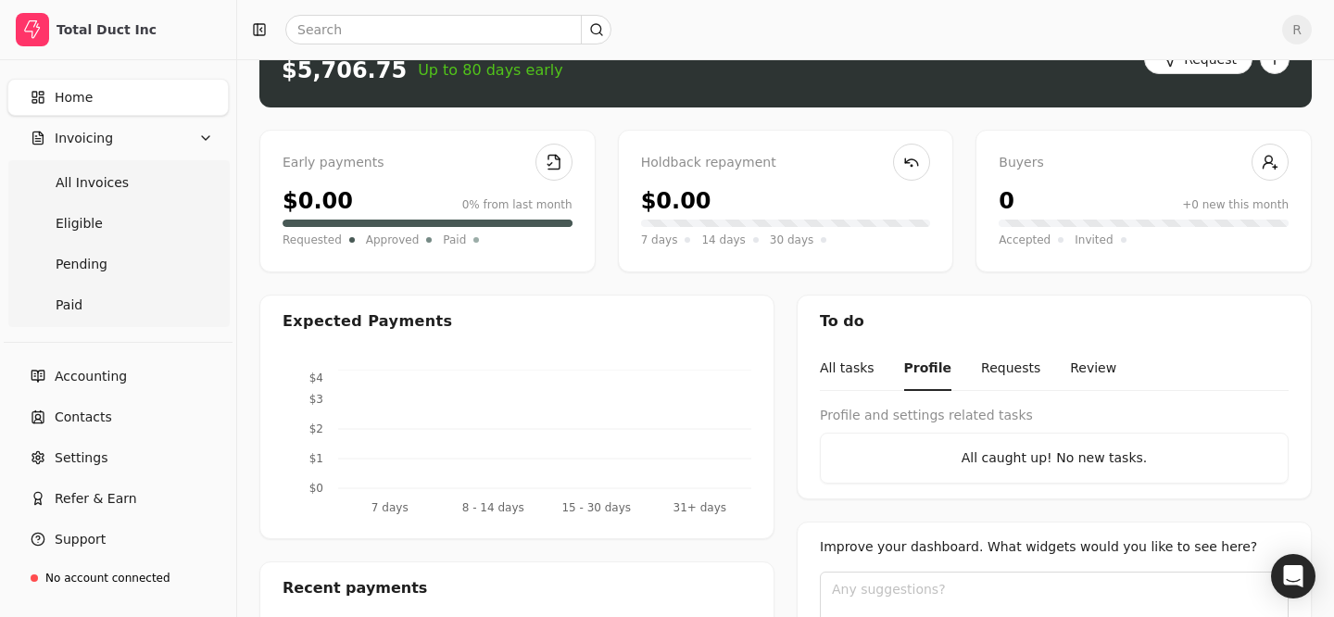
scroll to position [189, 0]
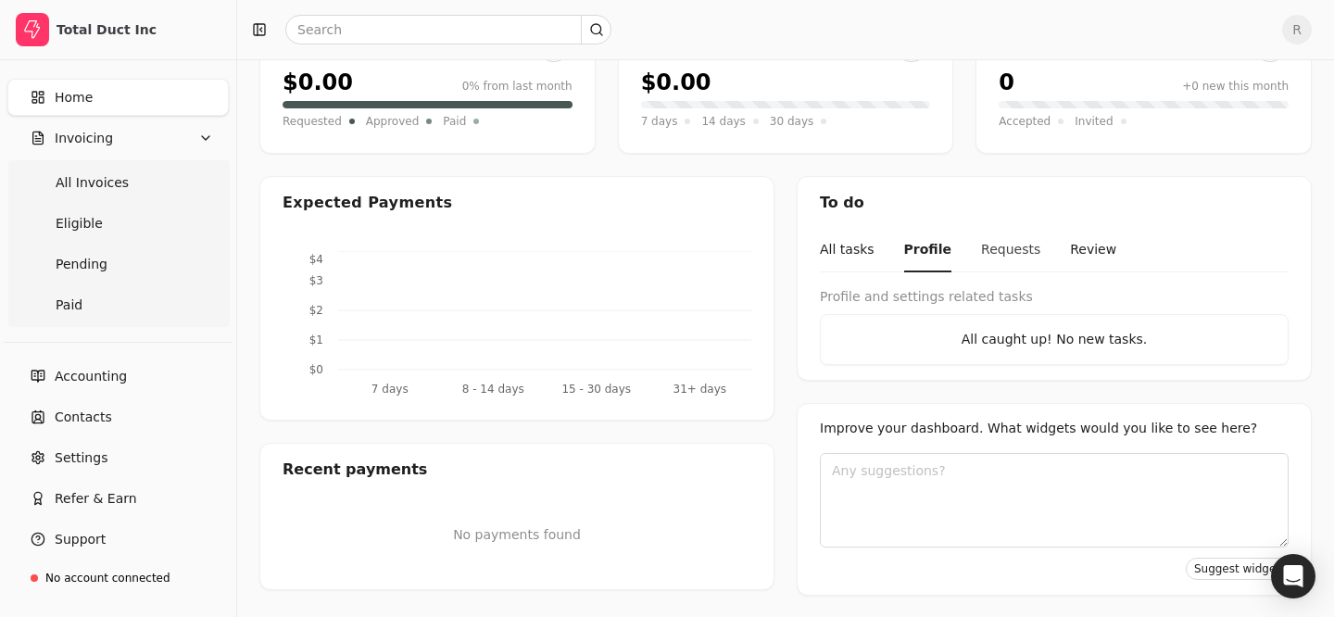
click at [981, 261] on button "Requests" at bounding box center [1010, 251] width 59 height 44
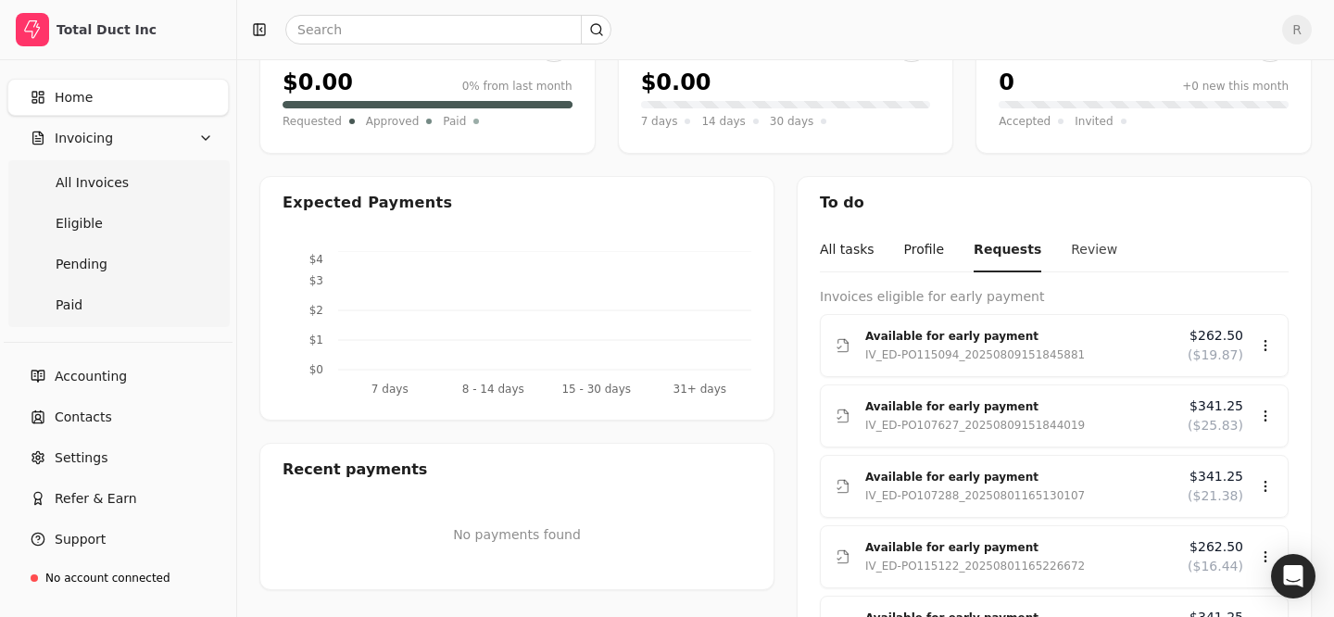
click at [1071, 254] on button "Review" at bounding box center [1094, 251] width 46 height 44
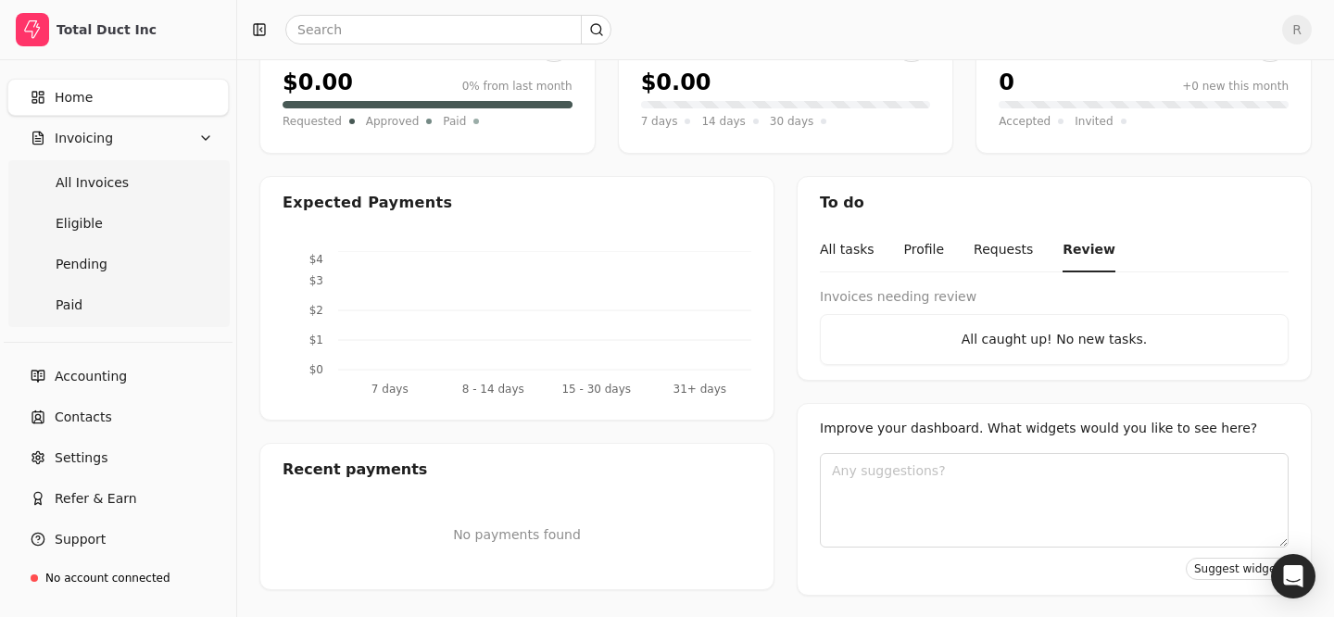
scroll to position [0, 0]
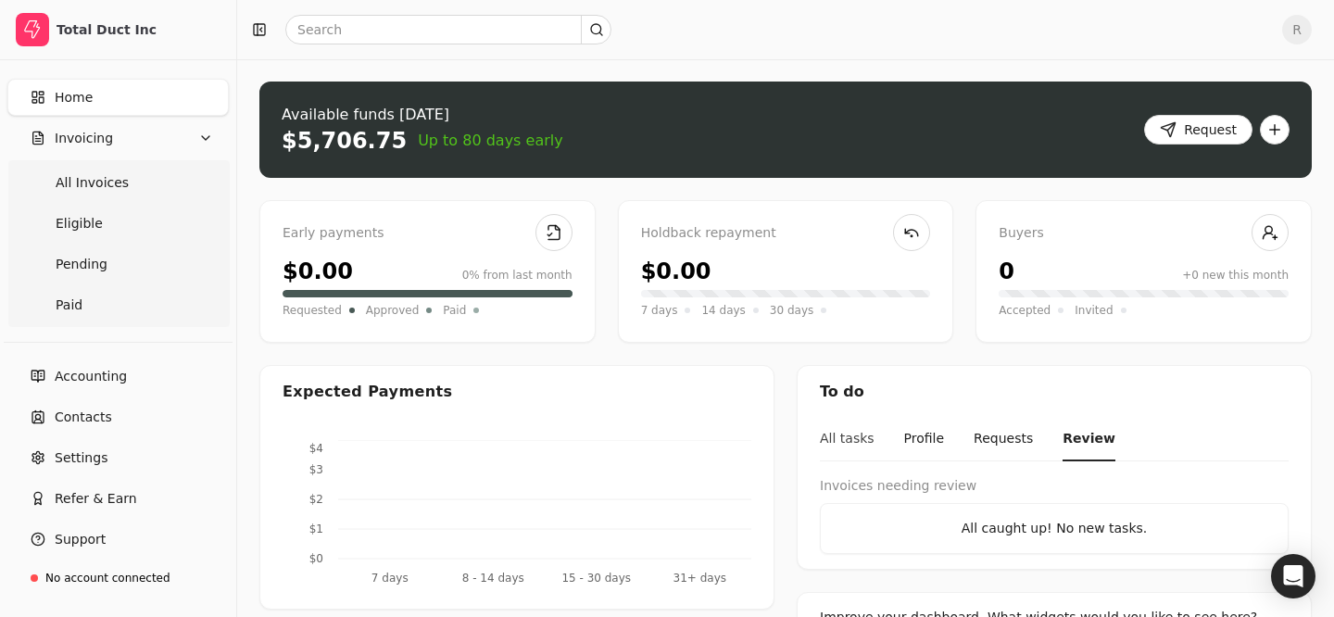
click at [847, 432] on button "All tasks" at bounding box center [847, 440] width 55 height 44
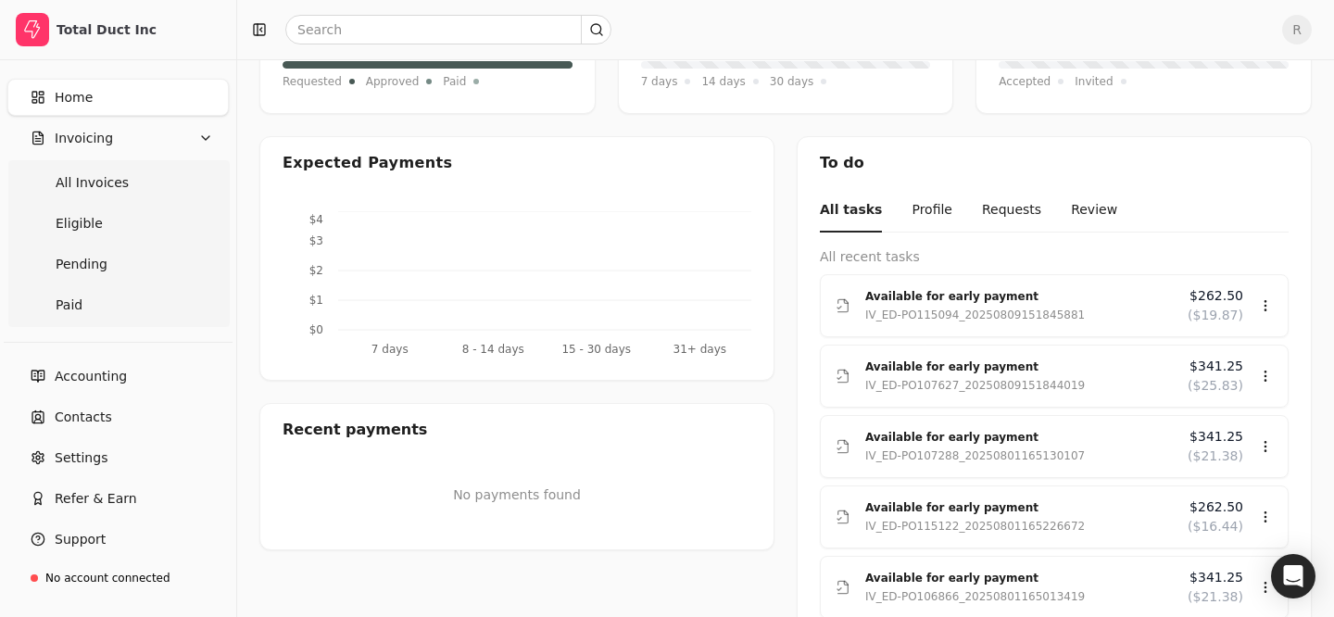
scroll to position [293, 0]
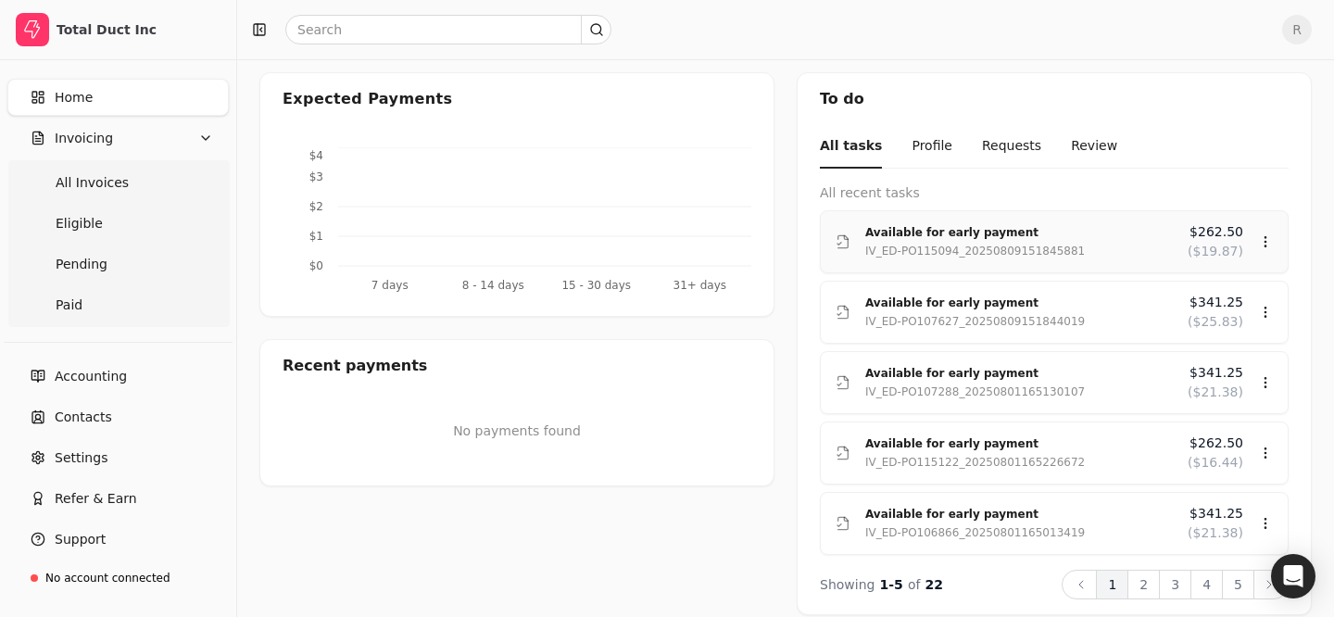
click at [1222, 245] on span "($19.87)" at bounding box center [1216, 251] width 56 height 19
click at [1220, 294] on div "Review" at bounding box center [1229, 296] width 111 height 31
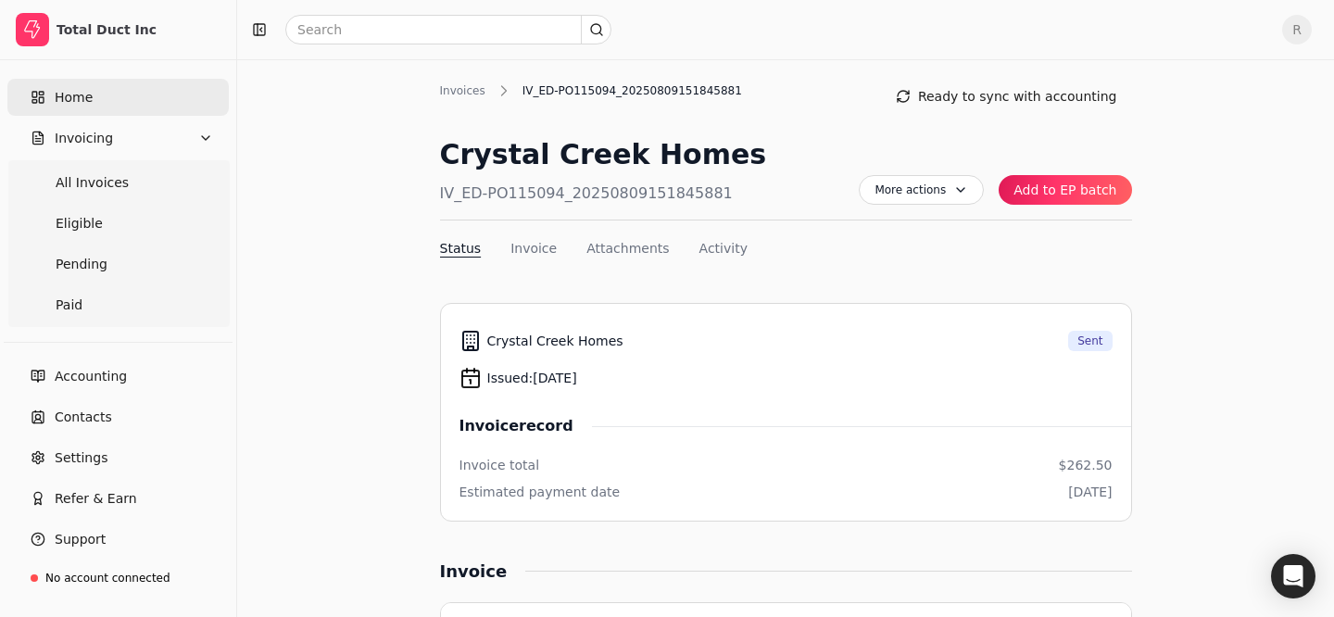
click at [90, 100] on link "Home" at bounding box center [117, 97] width 221 height 37
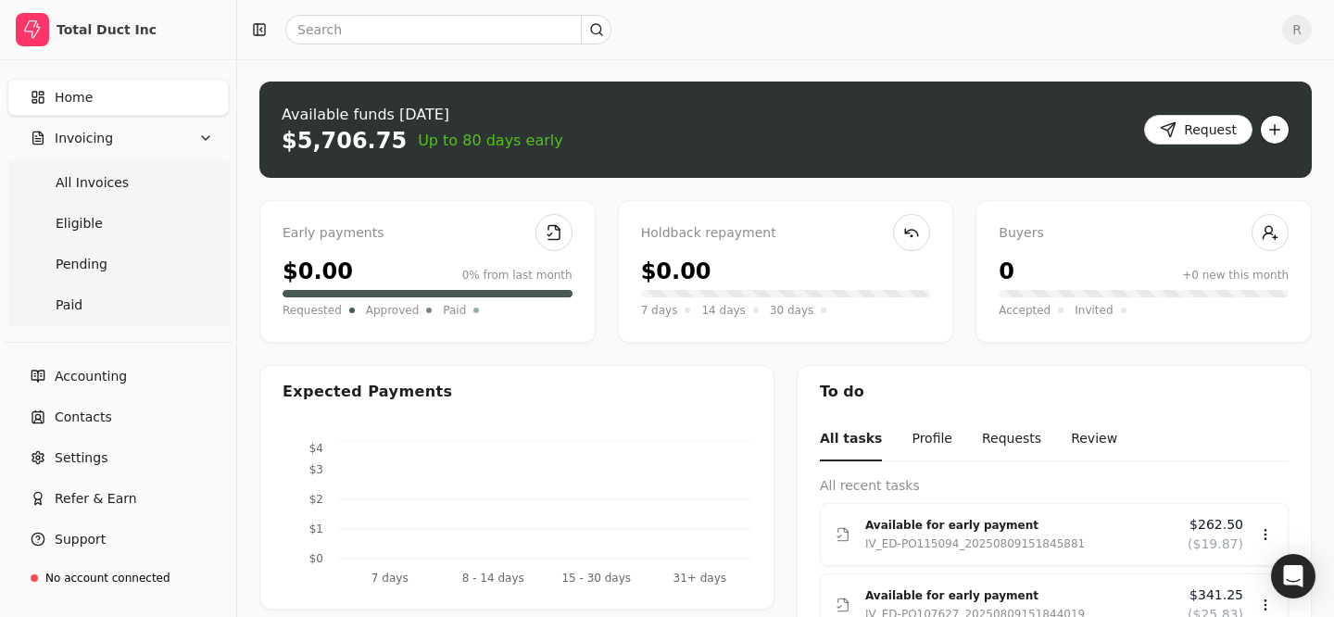
click at [1276, 130] on button "button" at bounding box center [1275, 130] width 30 height 30
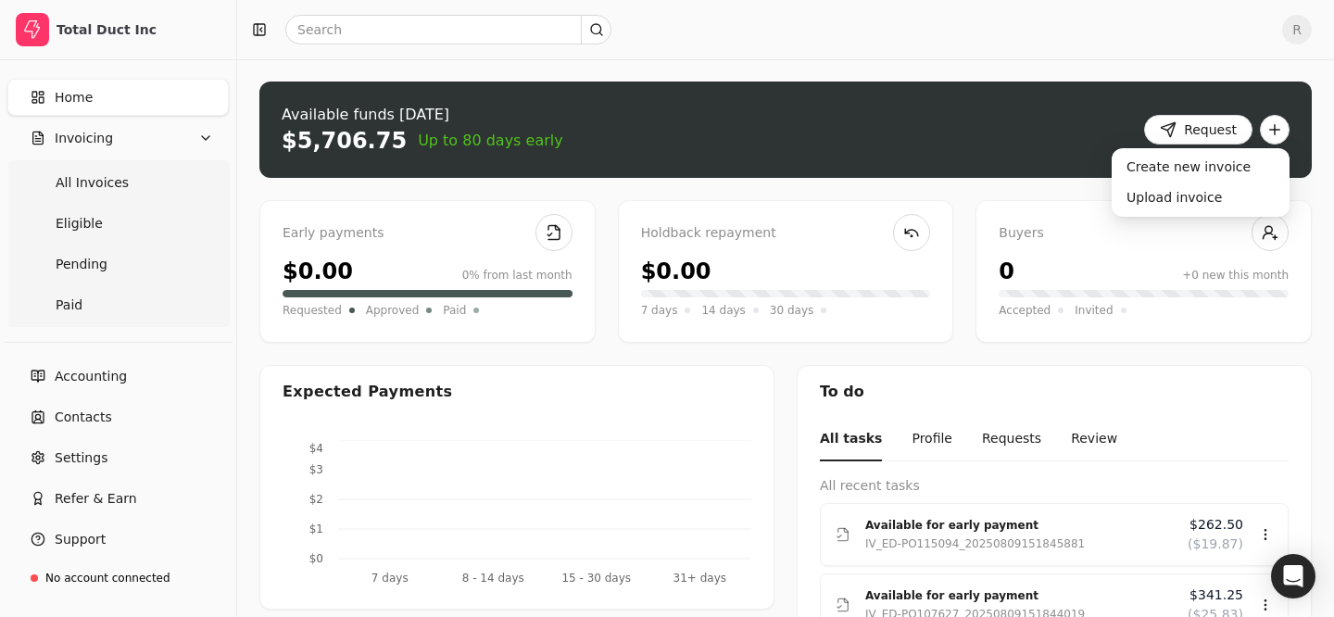
click at [763, 106] on div "Available funds [DATE] $5,706.75 Up to 80 days early Request" at bounding box center [785, 130] width 1052 height 96
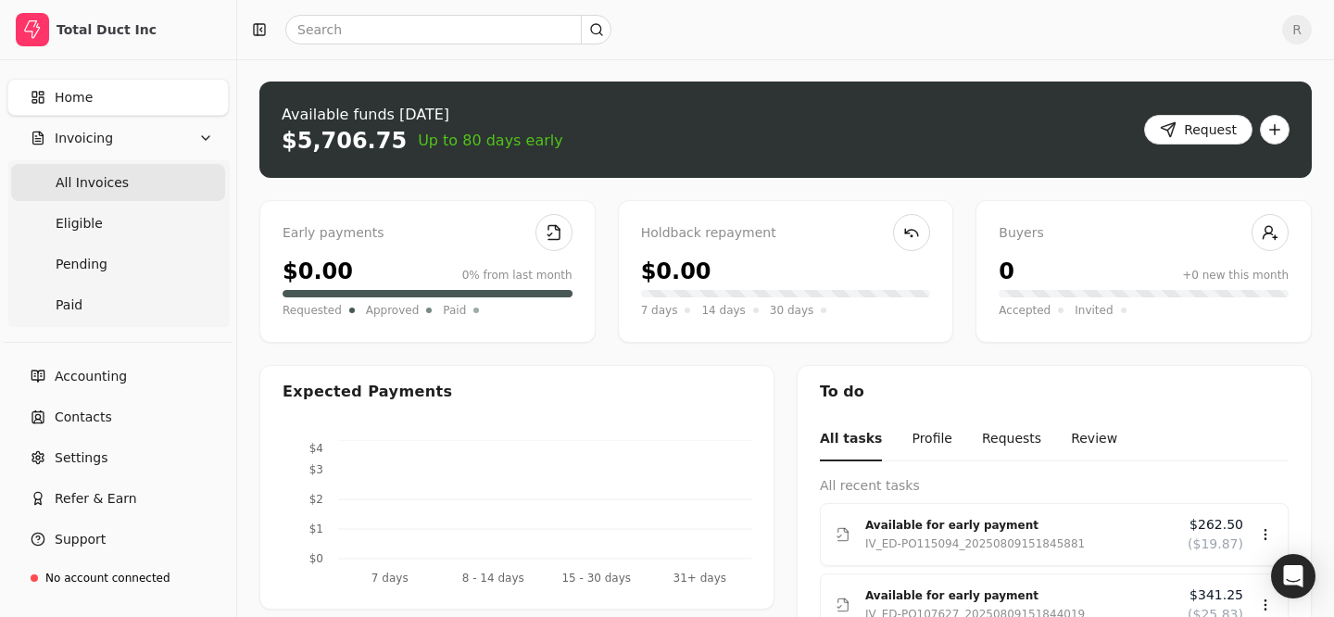
scroll to position [22, 0]
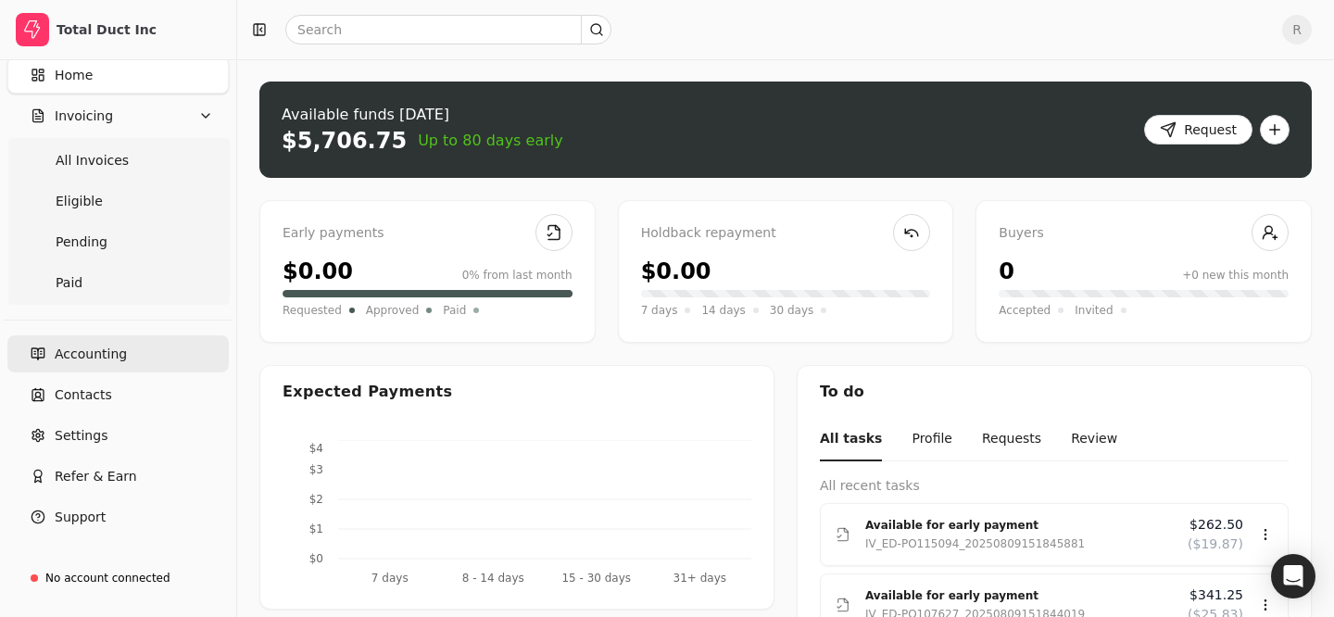
click at [130, 344] on link "Accounting" at bounding box center [117, 353] width 221 height 37
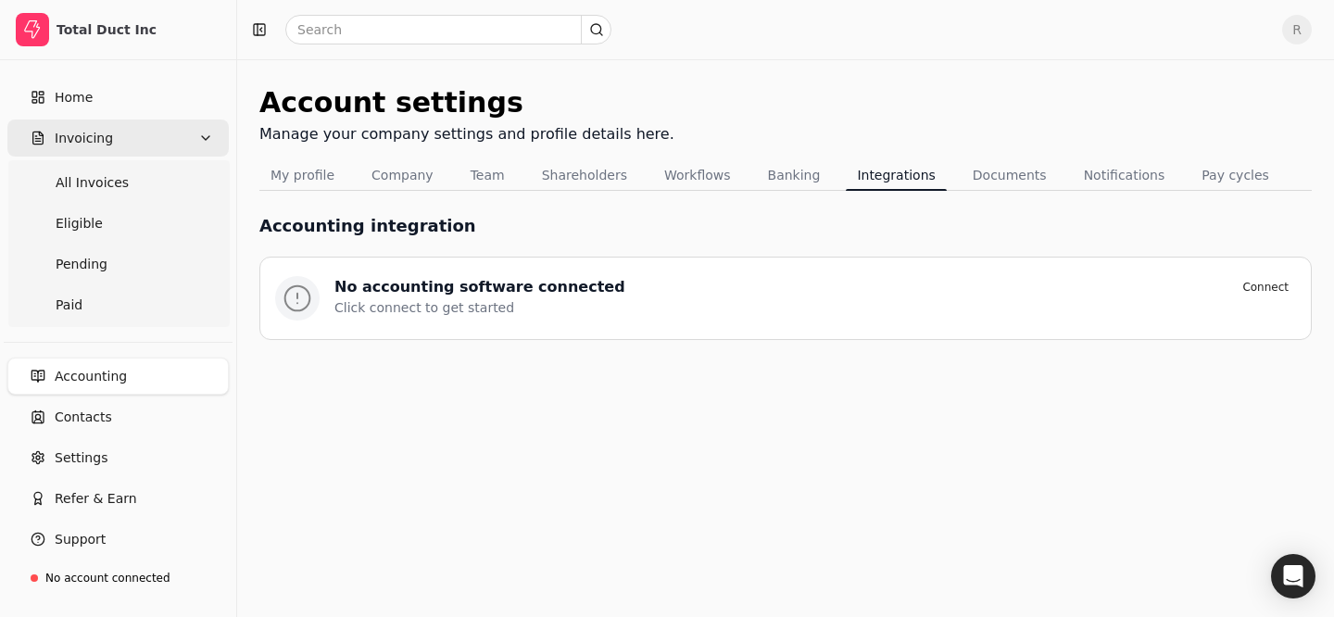
click at [166, 112] on link "Home" at bounding box center [117, 97] width 221 height 37
